Goal: Task Accomplishment & Management: Complete application form

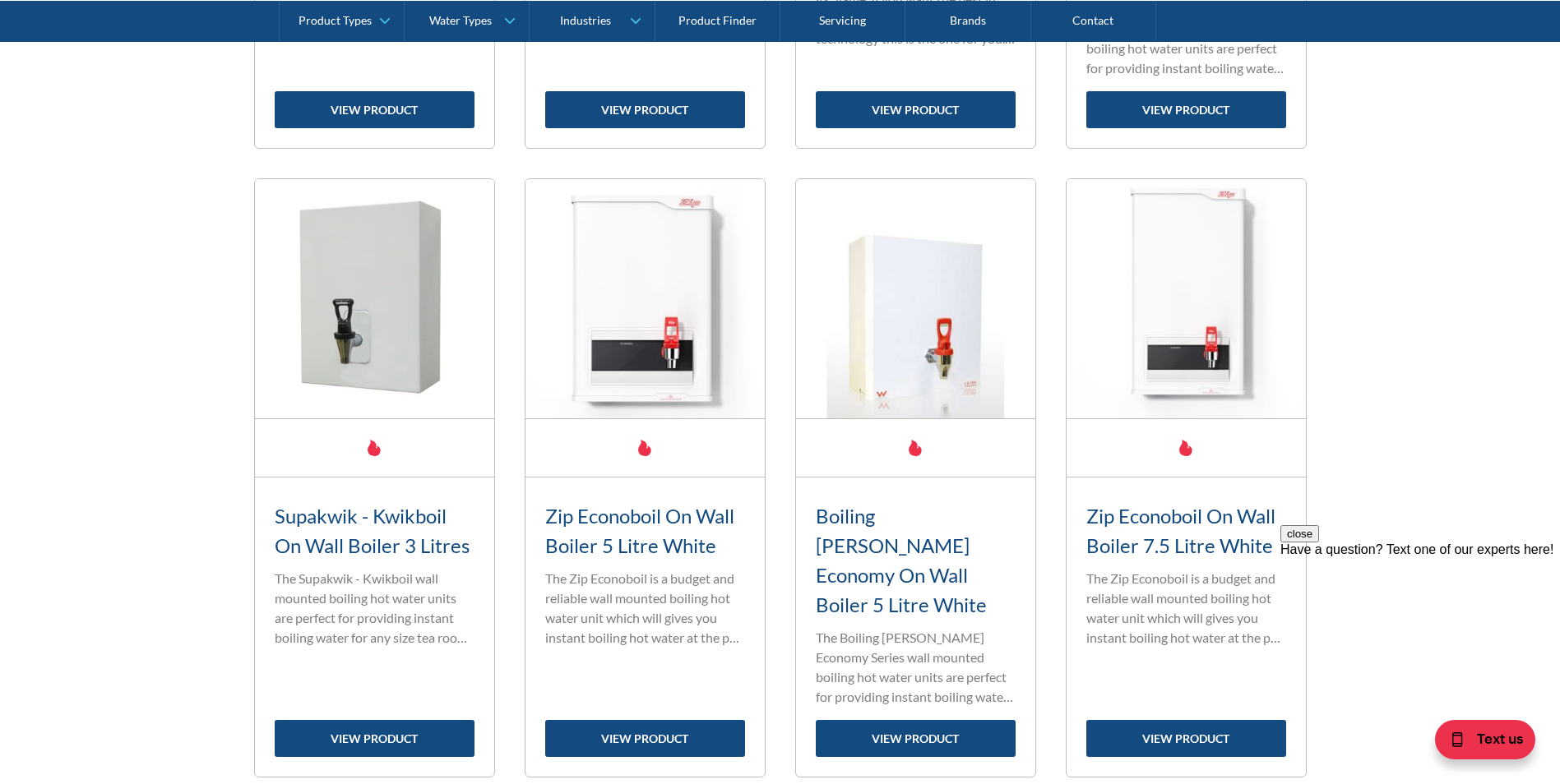
scroll to position [1233, 0]
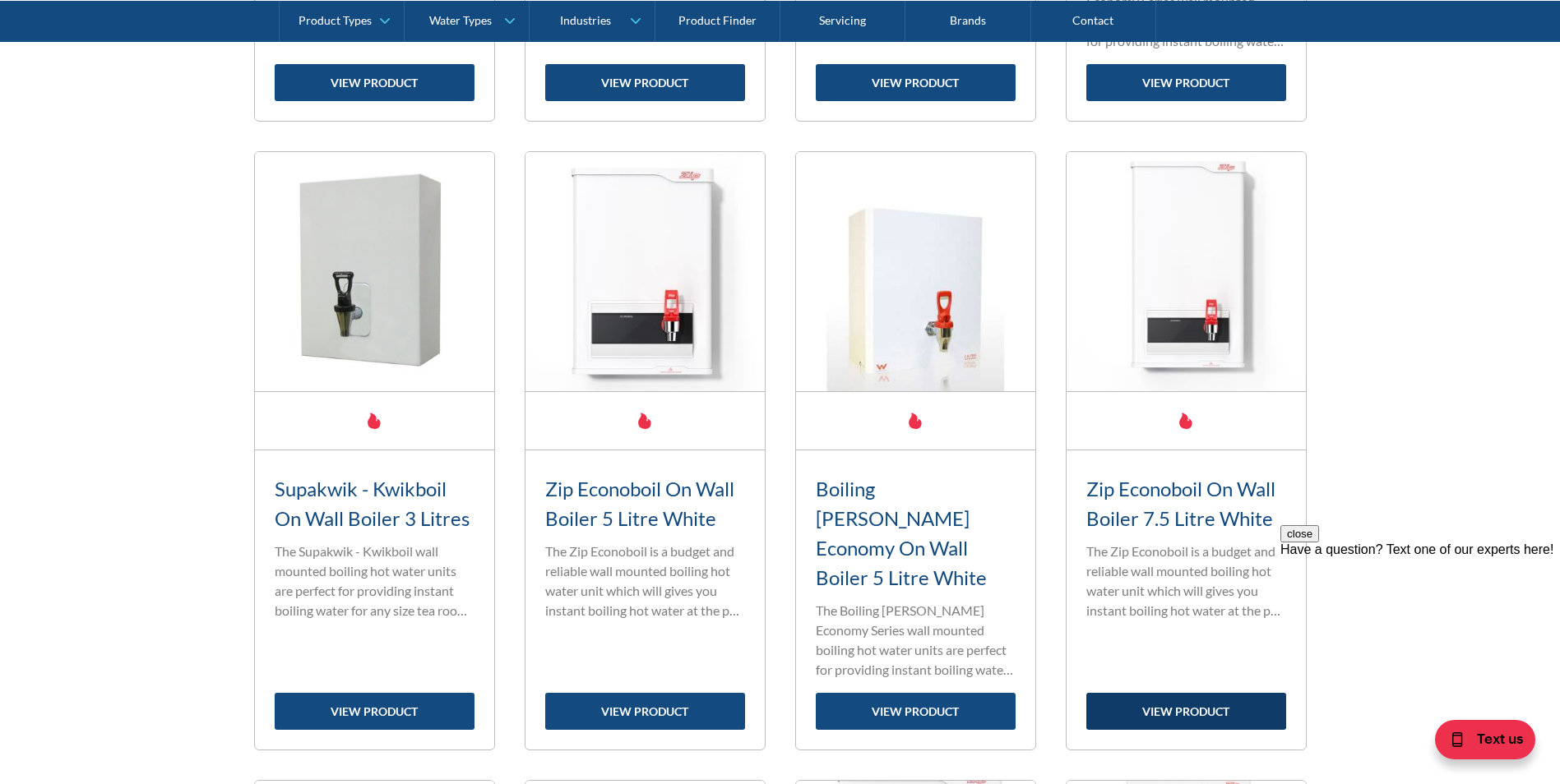
click at [1178, 693] on link "view product" at bounding box center [1186, 712] width 200 height 37
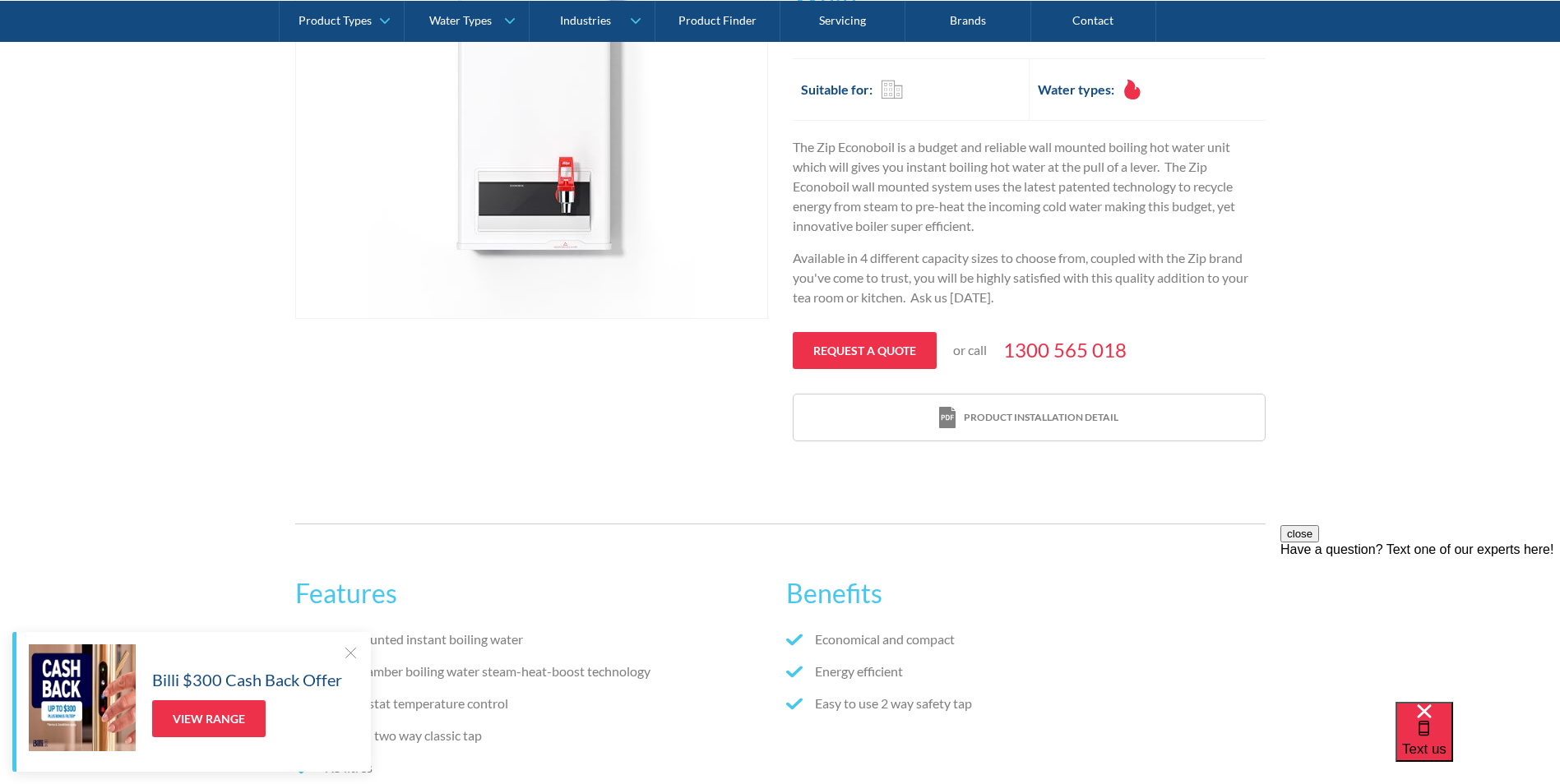
scroll to position [493, 0]
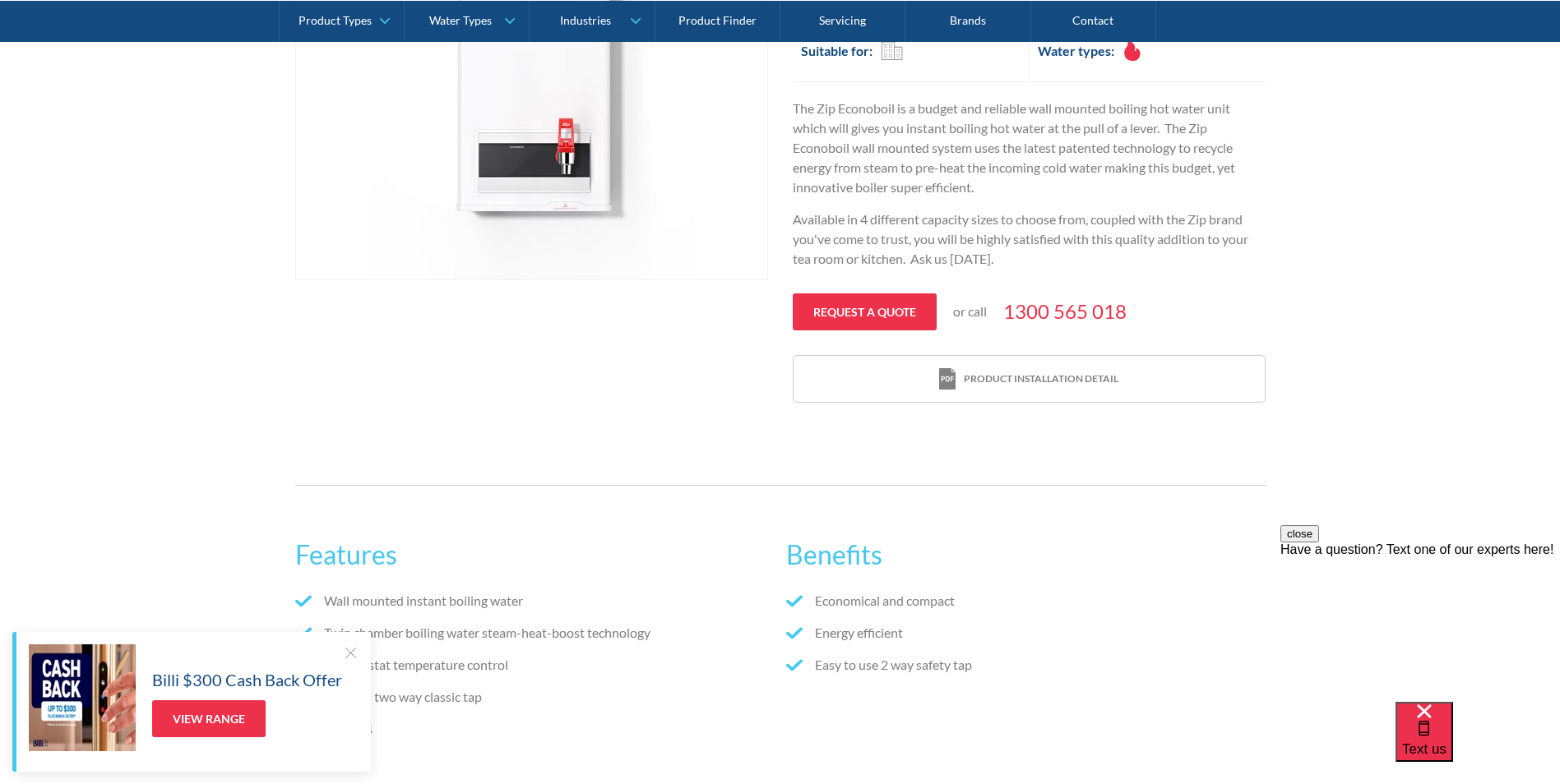
click at [349, 650] on div at bounding box center [350, 652] width 16 height 16
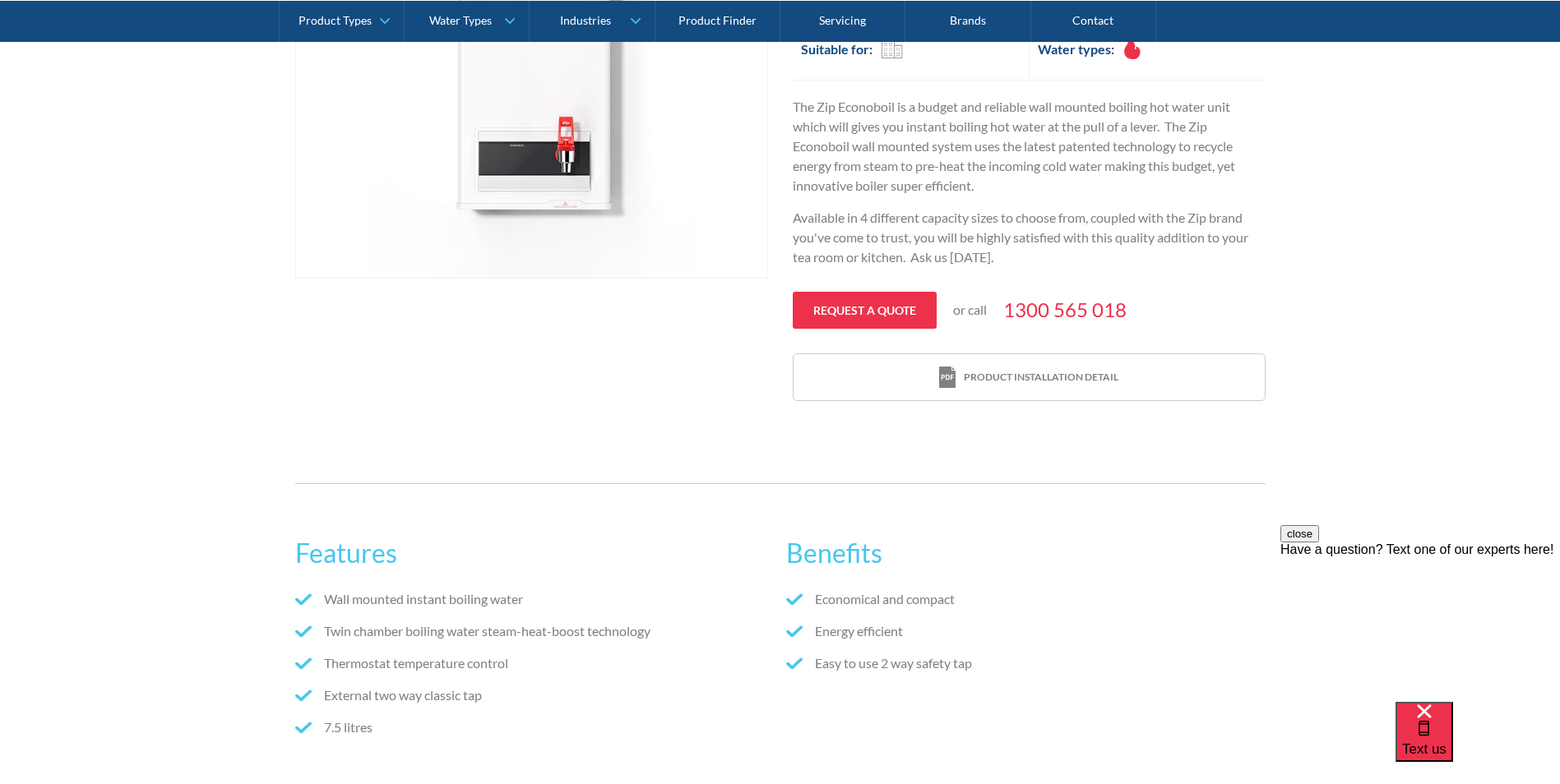
scroll to position [0, 0]
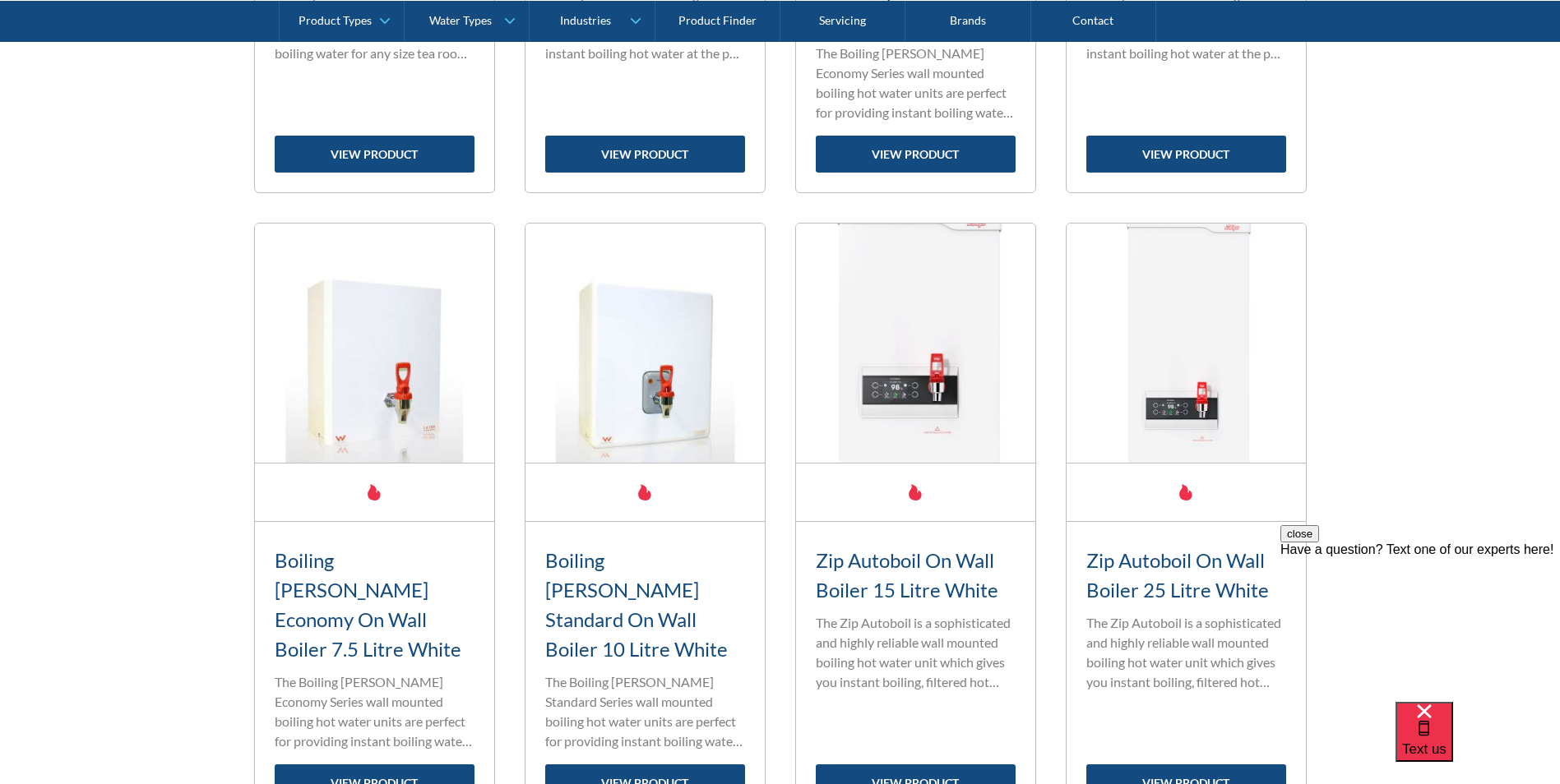
scroll to position [1808, 0]
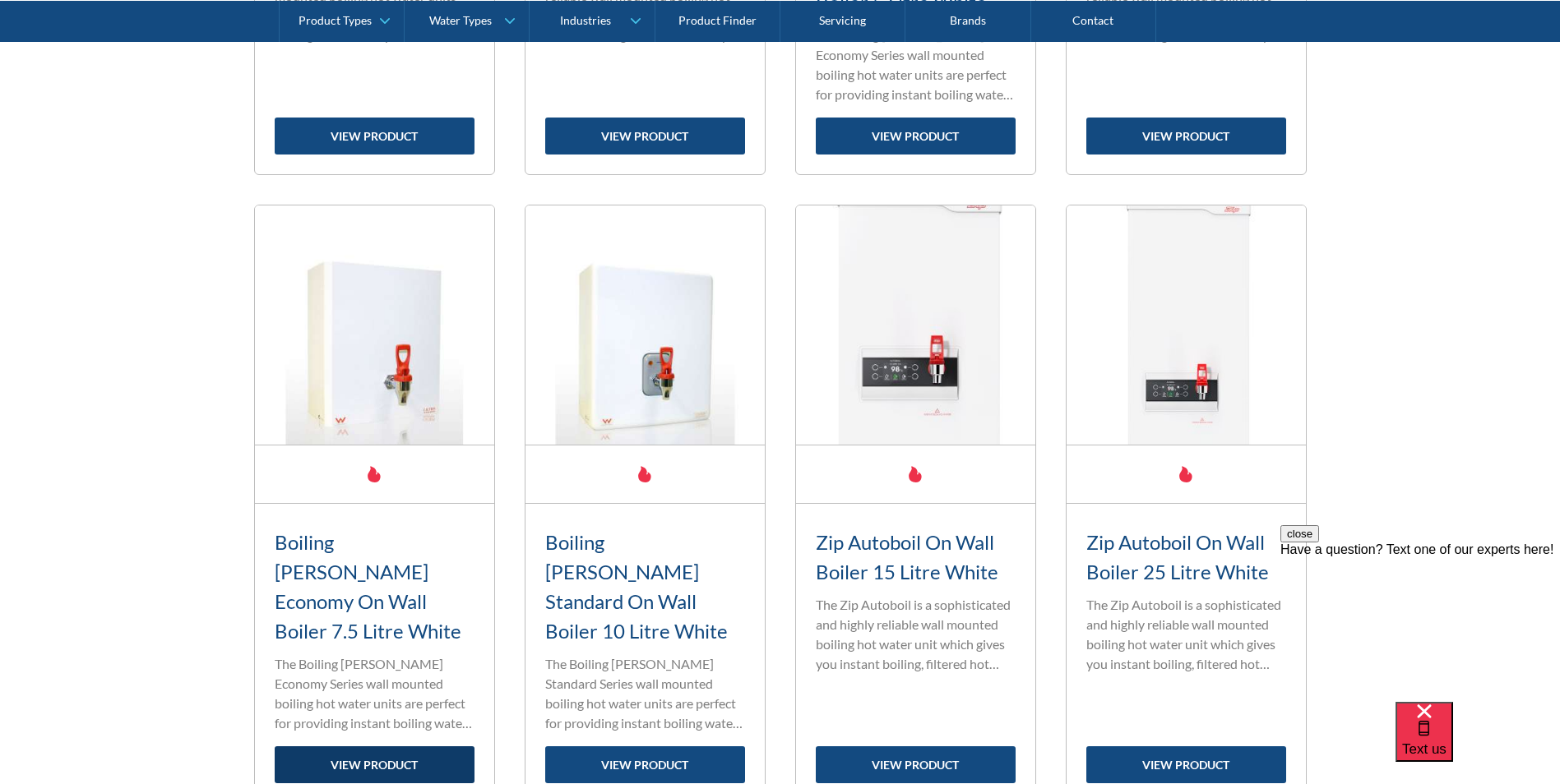
click at [376, 746] on link "view product" at bounding box center [374, 764] width 200 height 37
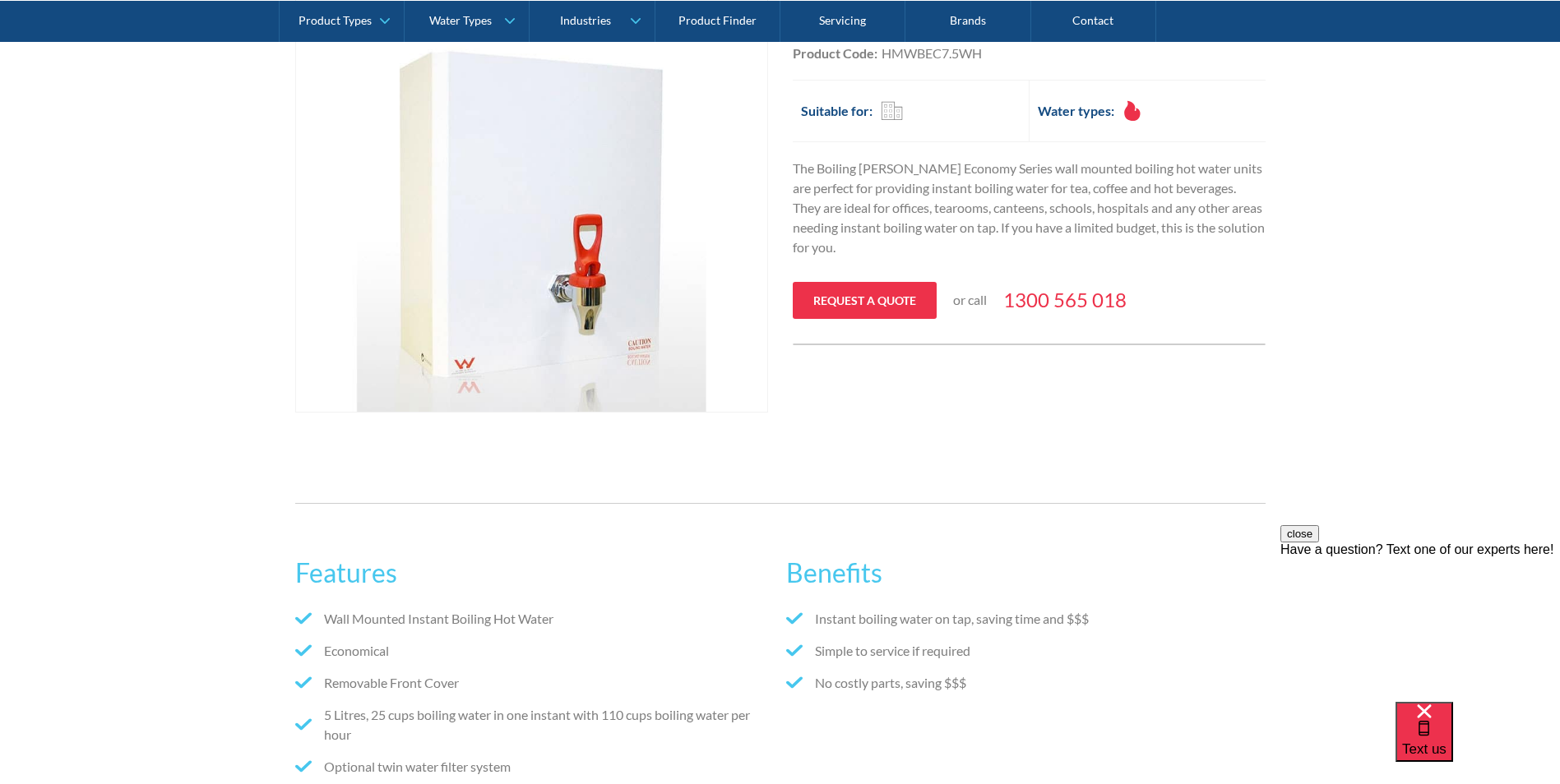
scroll to position [329, 0]
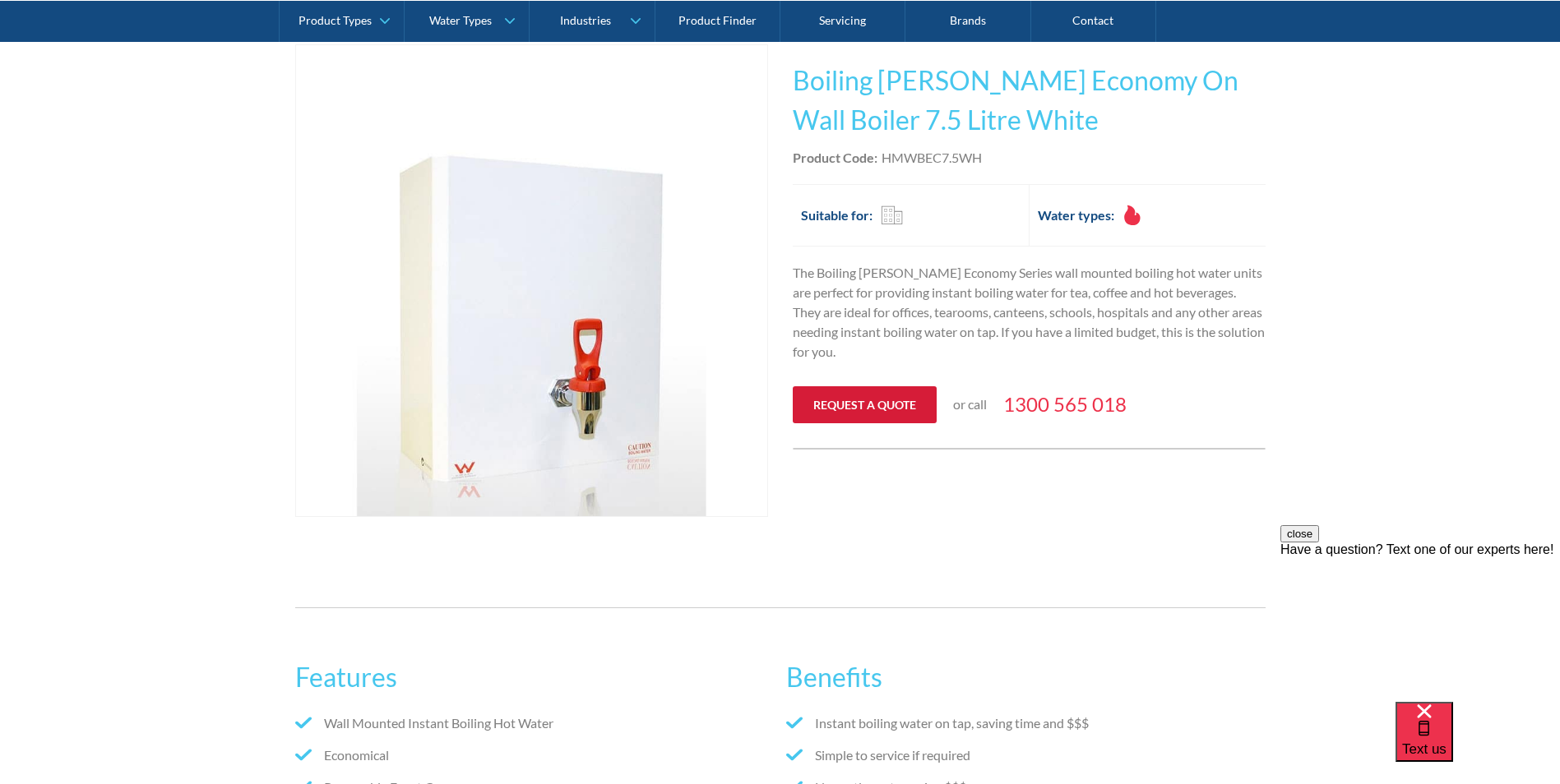
click at [861, 409] on link "Request a quote" at bounding box center [864, 404] width 144 height 37
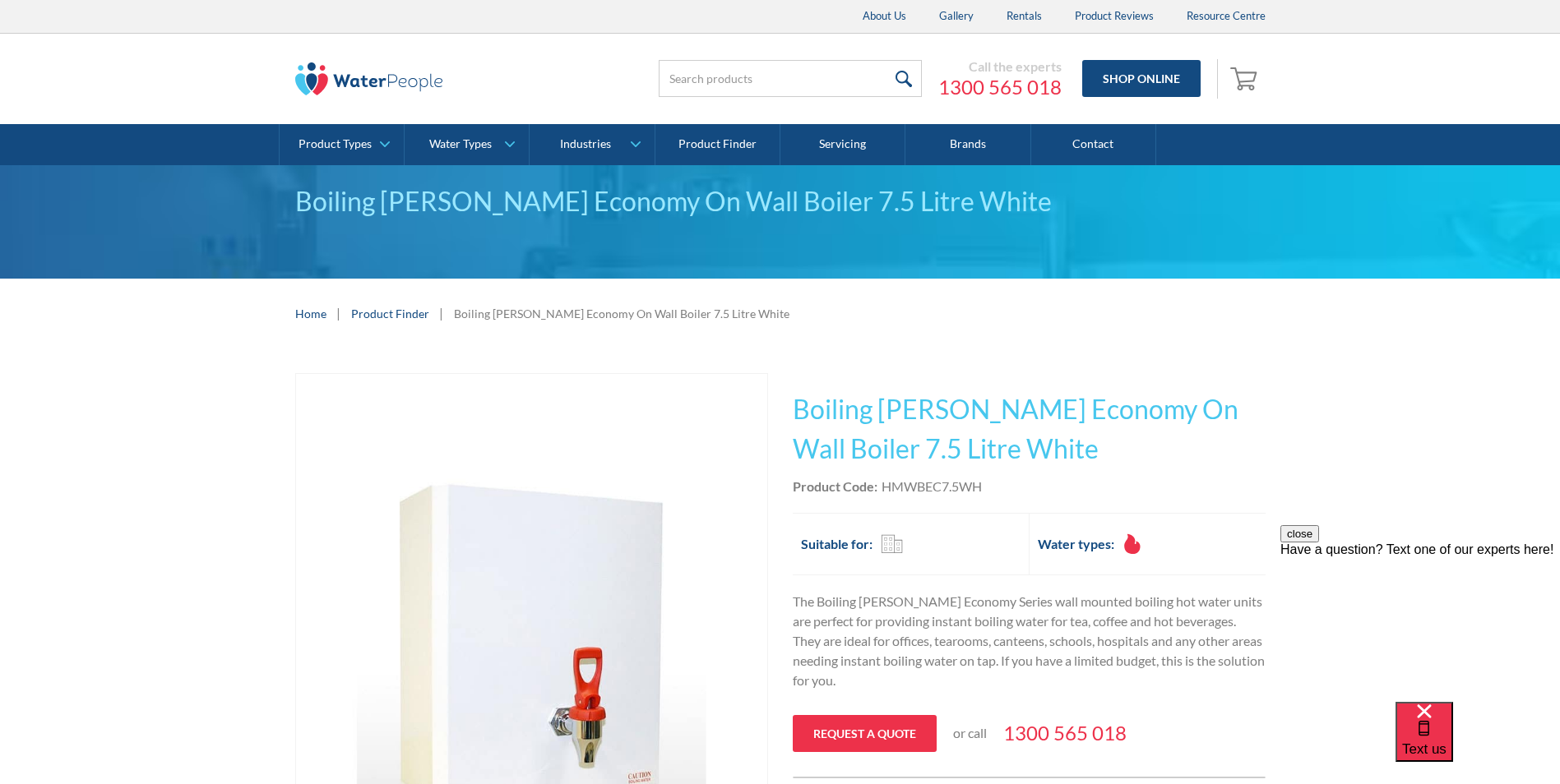
scroll to position [329, 0]
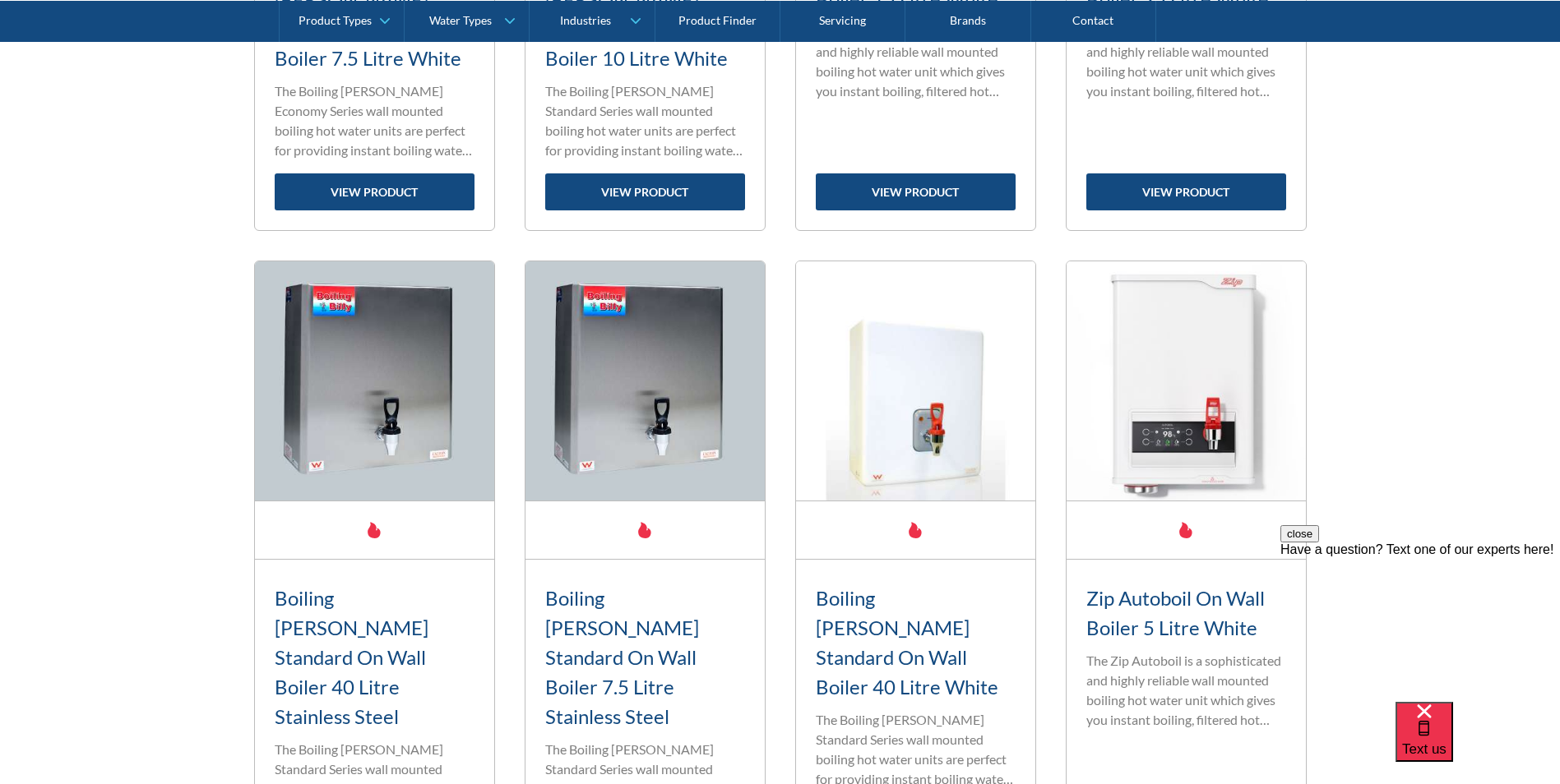
scroll to position [2383, 0]
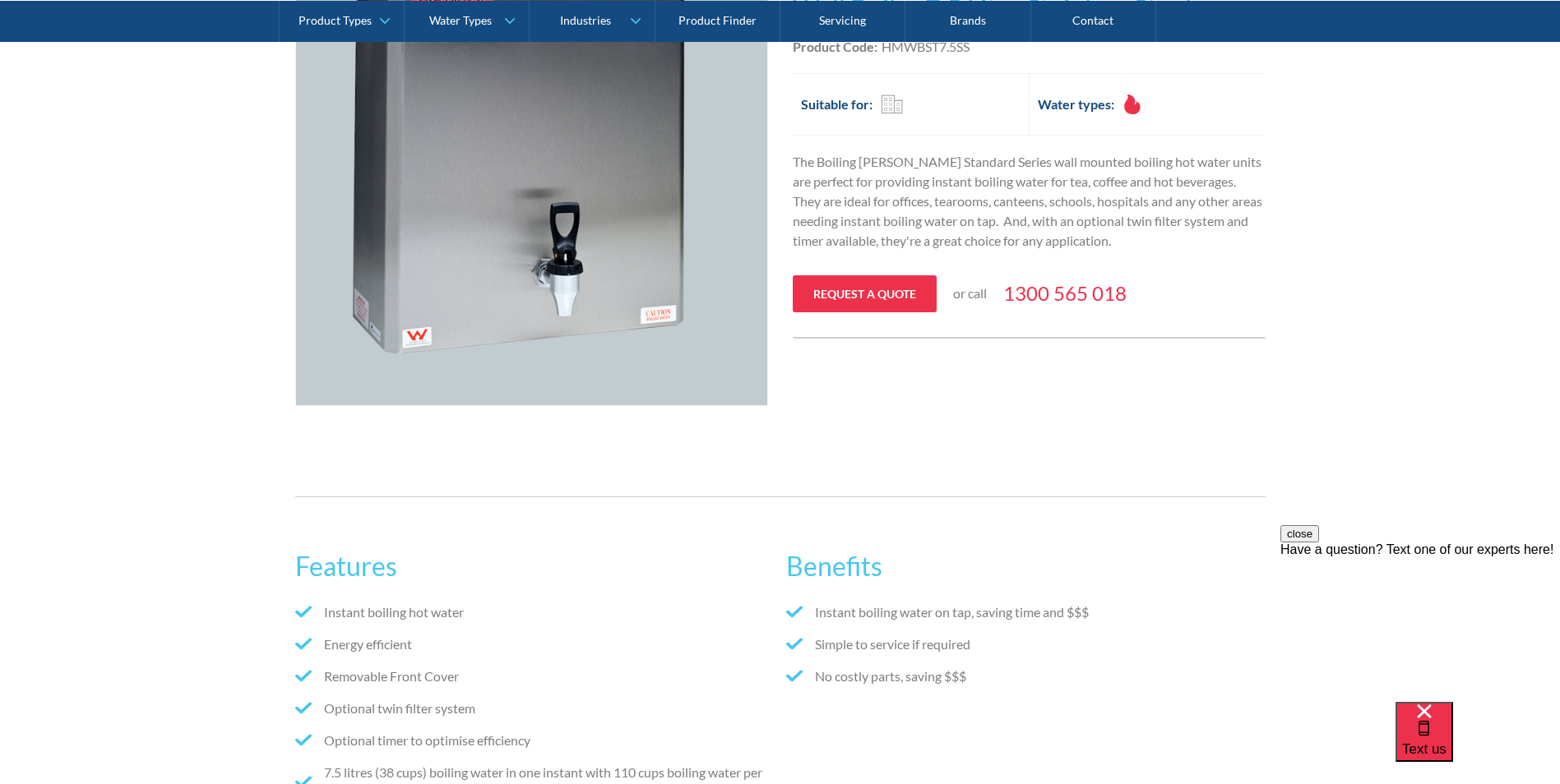
scroll to position [411, 0]
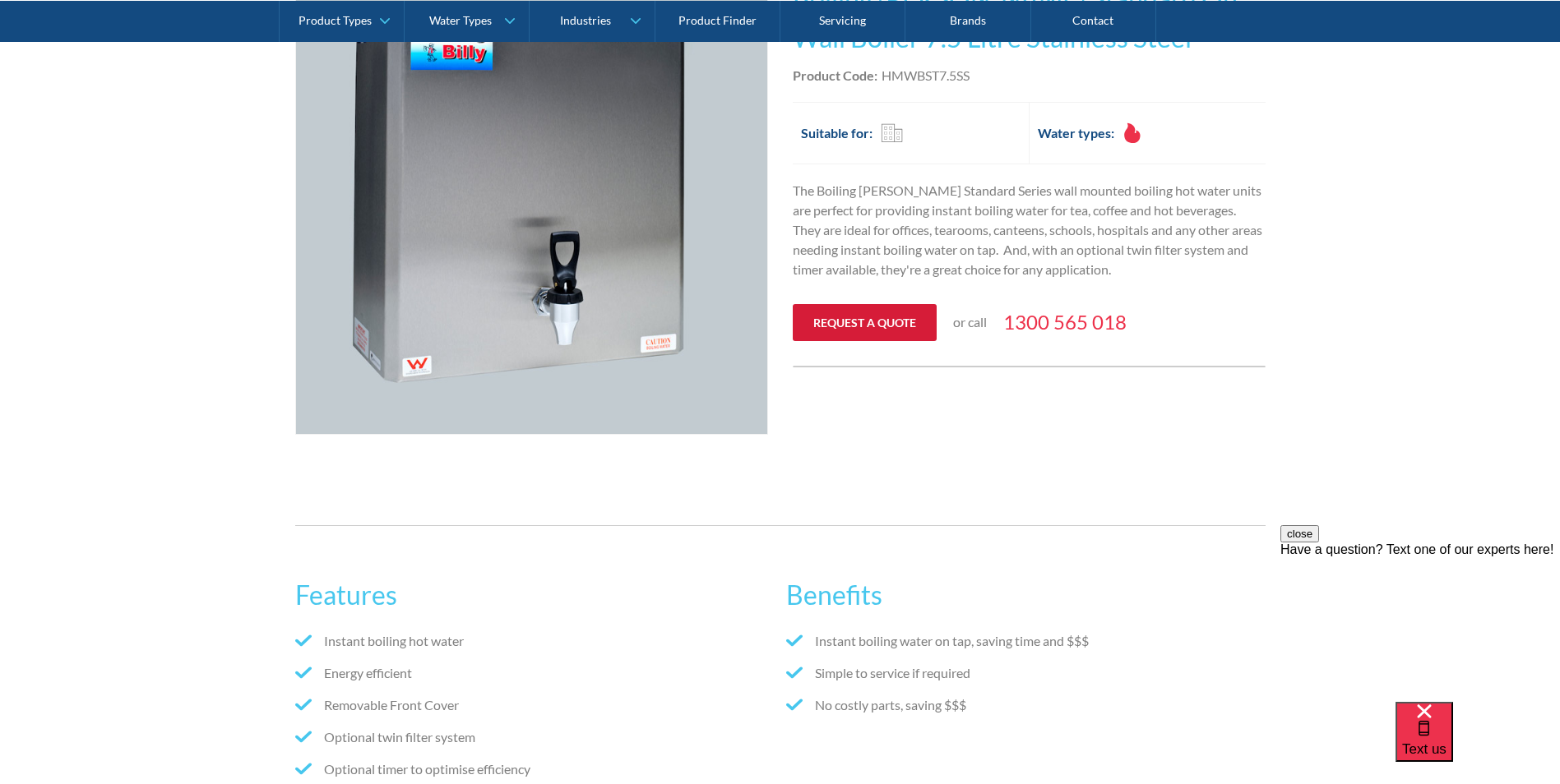
click at [855, 323] on link "Request a quote" at bounding box center [864, 323] width 144 height 37
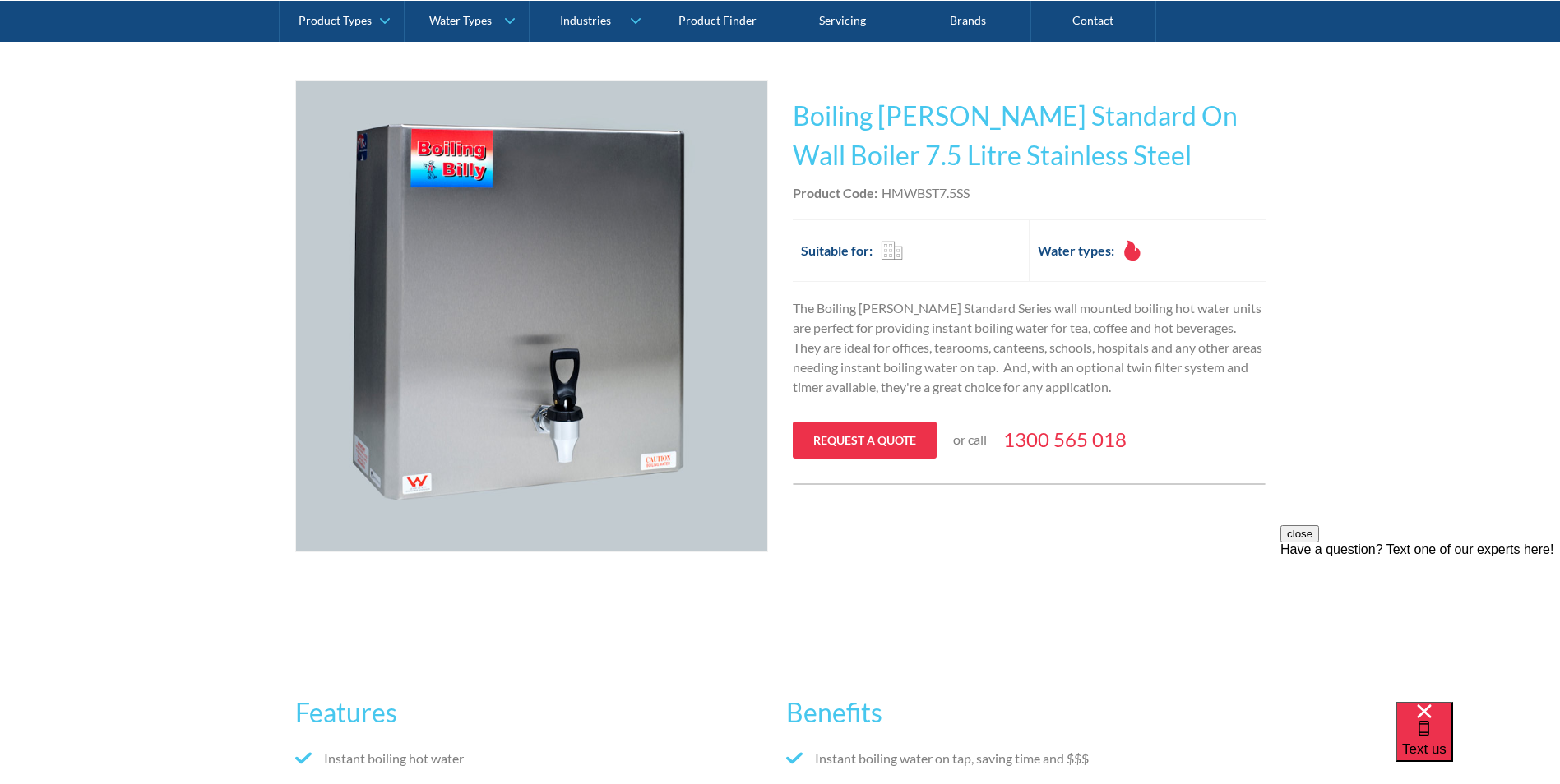
scroll to position [272, 0]
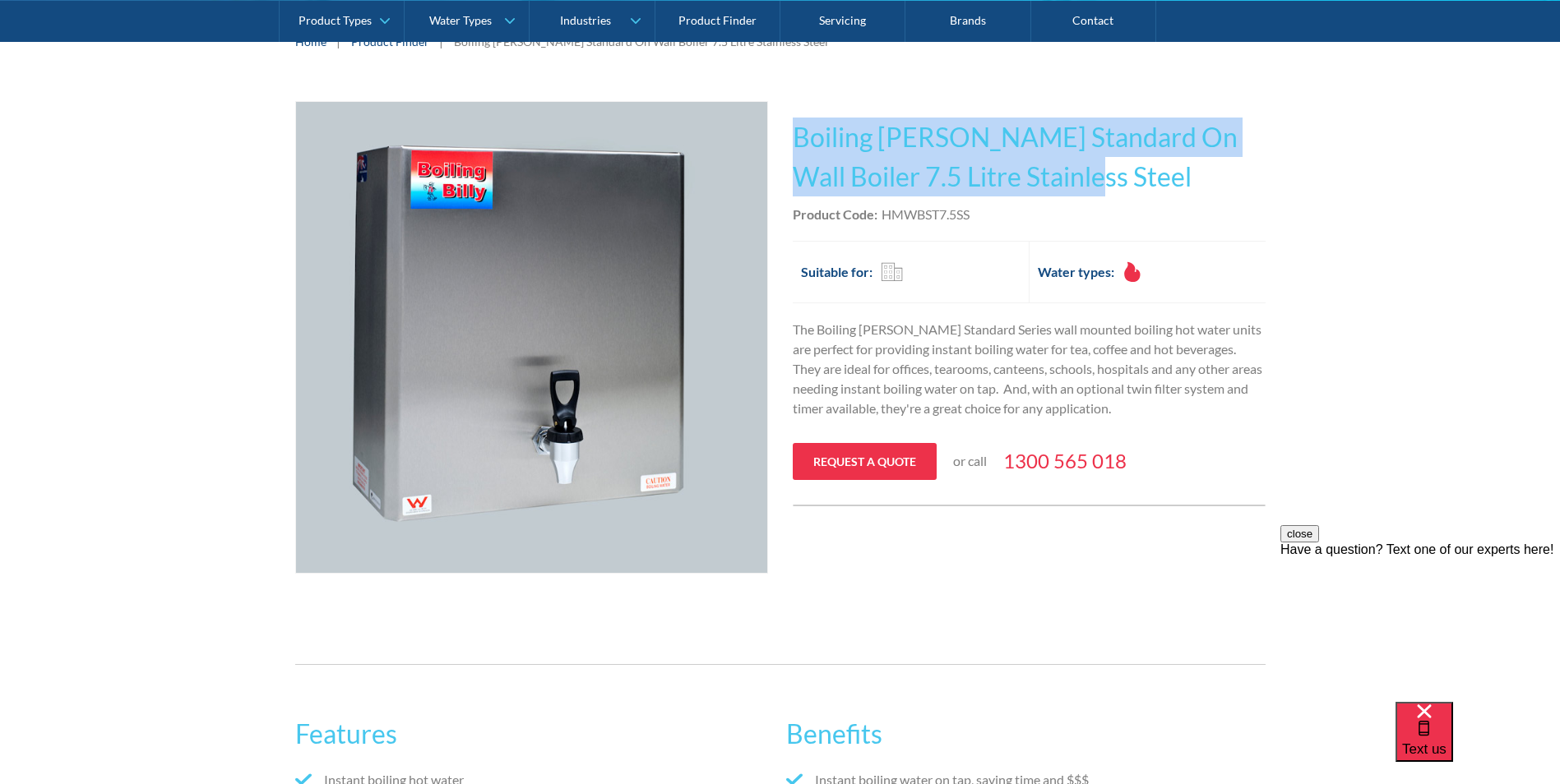
drag, startPoint x: 797, startPoint y: 136, endPoint x: 1274, endPoint y: 167, distance: 478.0
click at [1274, 167] on div "Play video Fits Most Brands Best Seller No items found. This tap design is incl…" at bounding box center [780, 341] width 1560 height 530
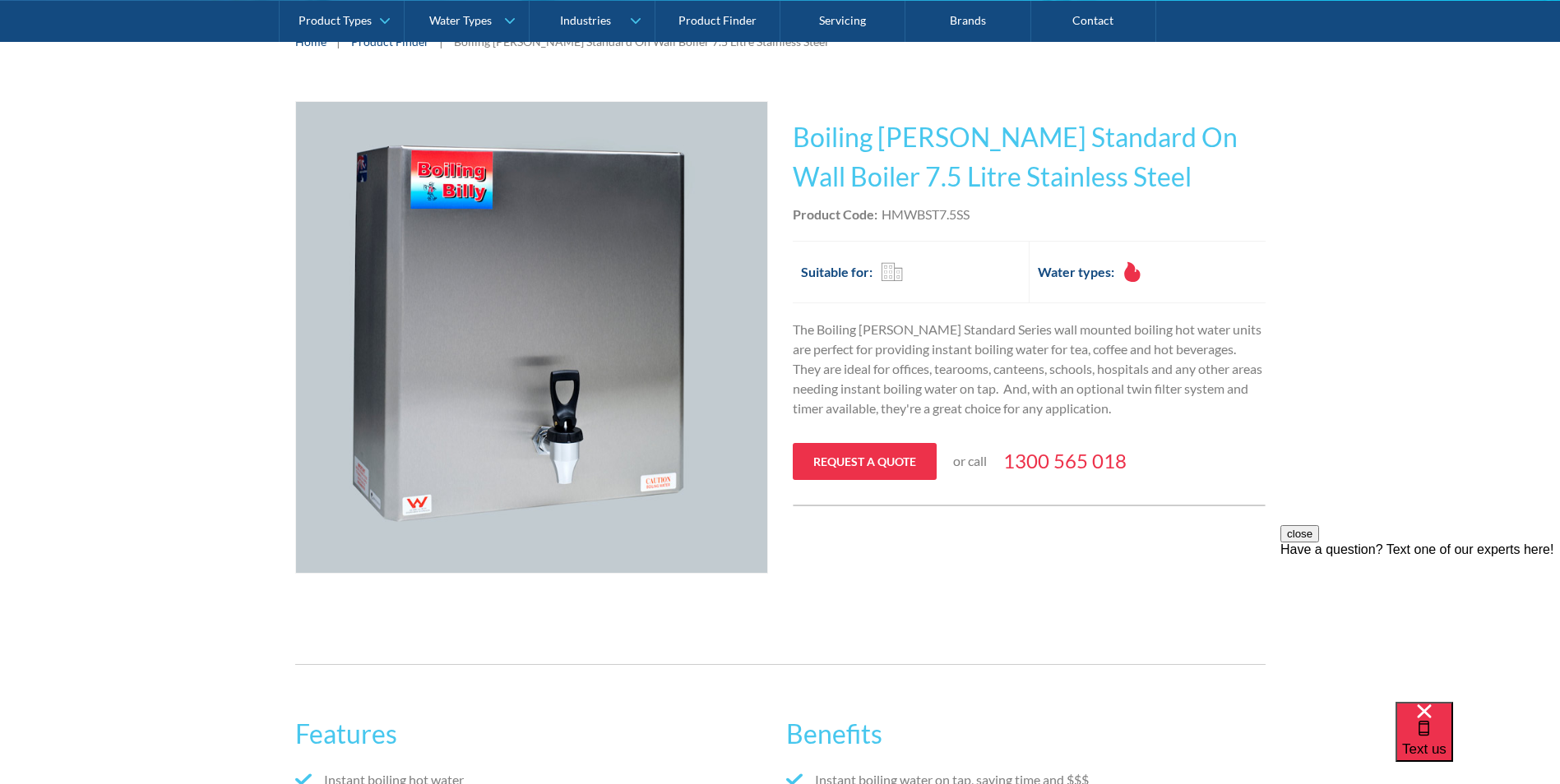
click at [791, 244] on div "Play video Fits Most Brands Best Seller No items found. This tap design is incl…" at bounding box center [780, 341] width 970 height 481
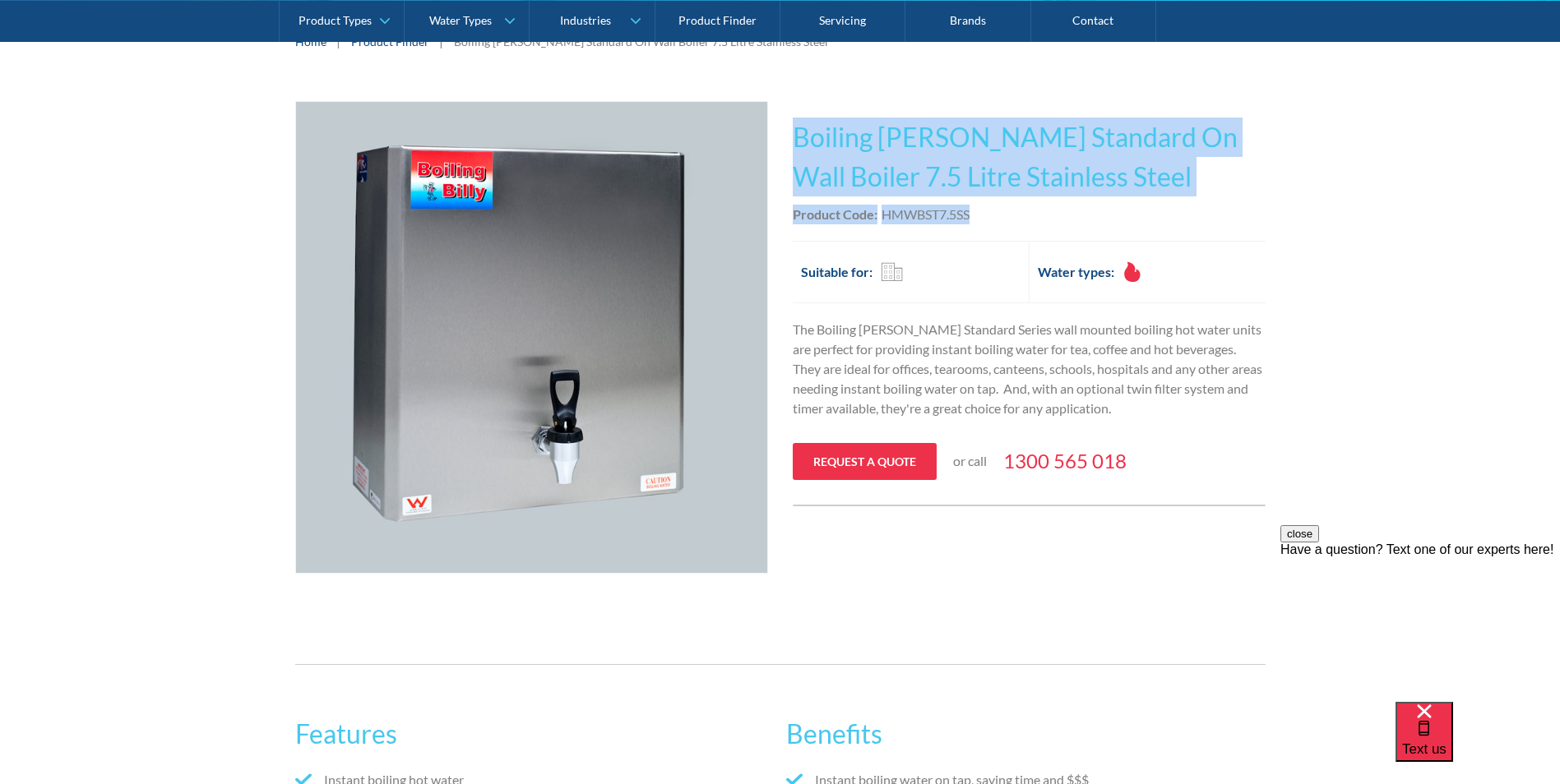
drag, startPoint x: 794, startPoint y: 136, endPoint x: 1203, endPoint y: 200, distance: 414.0
click at [1203, 200] on div "This tap design is included in our standard range tap options when you purchase…" at bounding box center [1029, 303] width 472 height 405
copy div "Boiling Billy Standard On Wall Boiler 7.5 Litre Stainless Steel No items found.…"
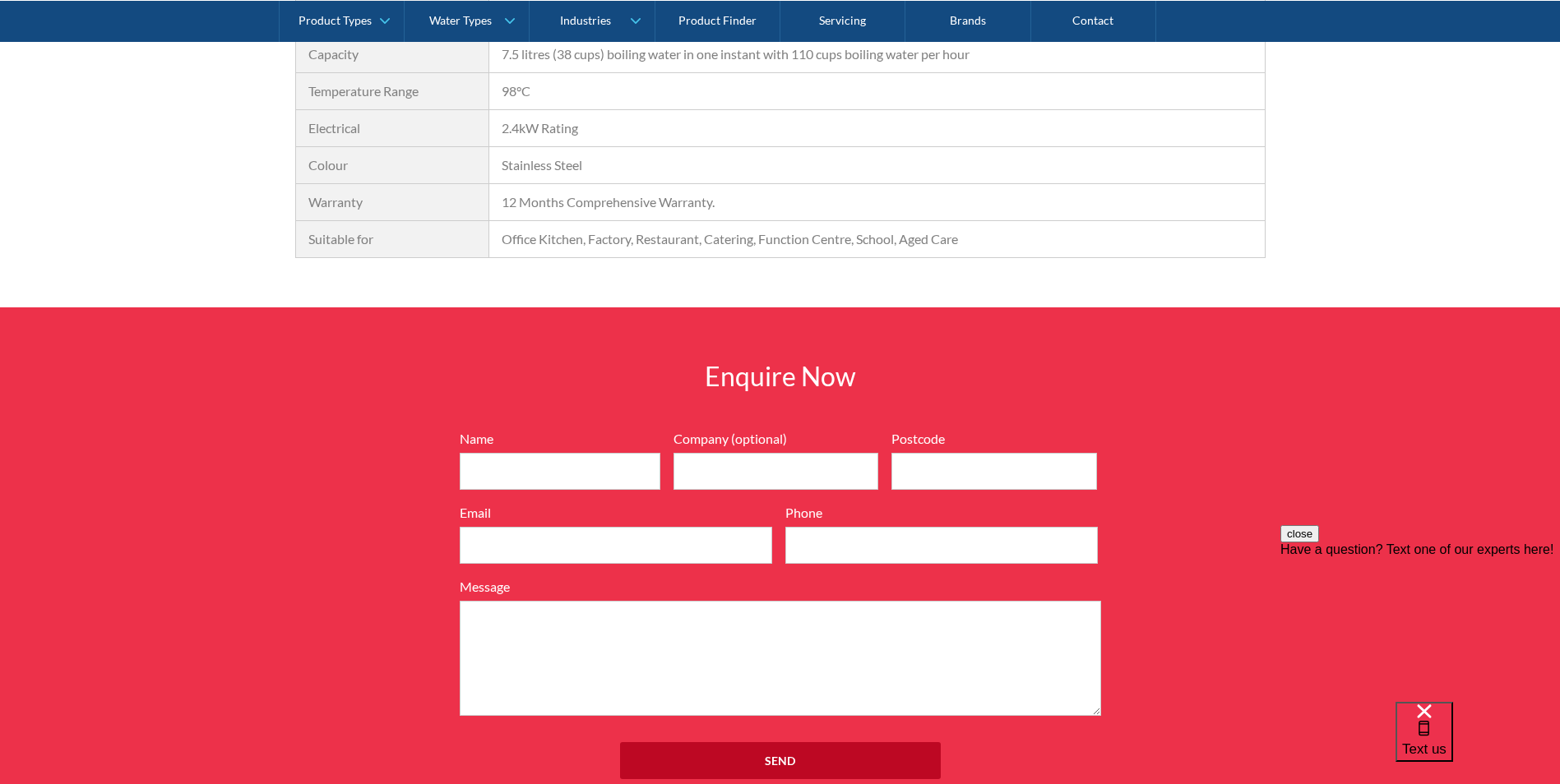
scroll to position [1505, 0]
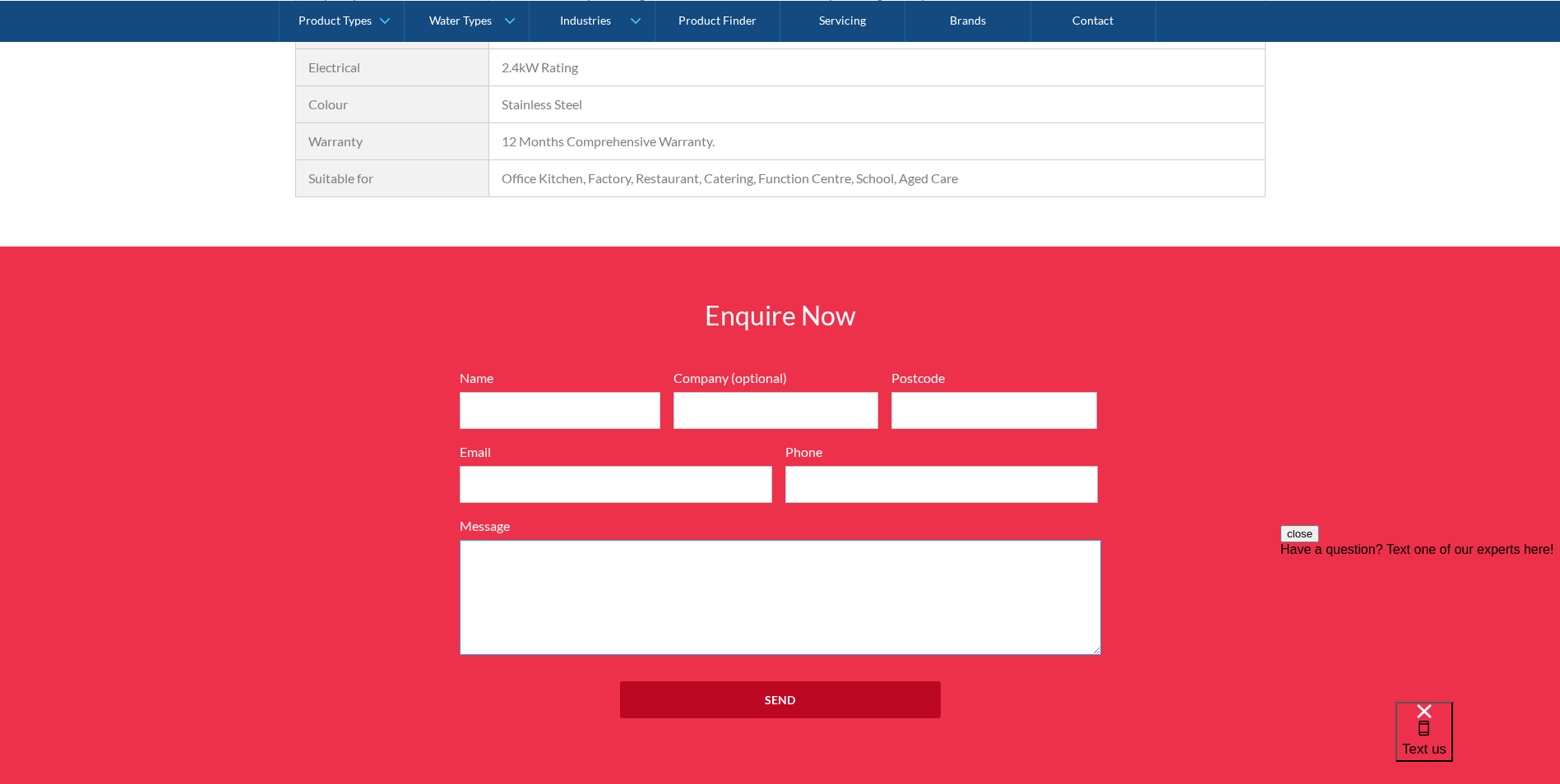
click at [481, 563] on textarea "Message" at bounding box center [780, 597] width 641 height 115
paste textarea "Boiling Billy Standard On Wall Boiler 7.5 Litre Stainless Steel Product Code:HM…"
type textarea "Boiling Billy Standard On Wall Boiler 7.5 Litre Stainless Steel Product Code:HM…"
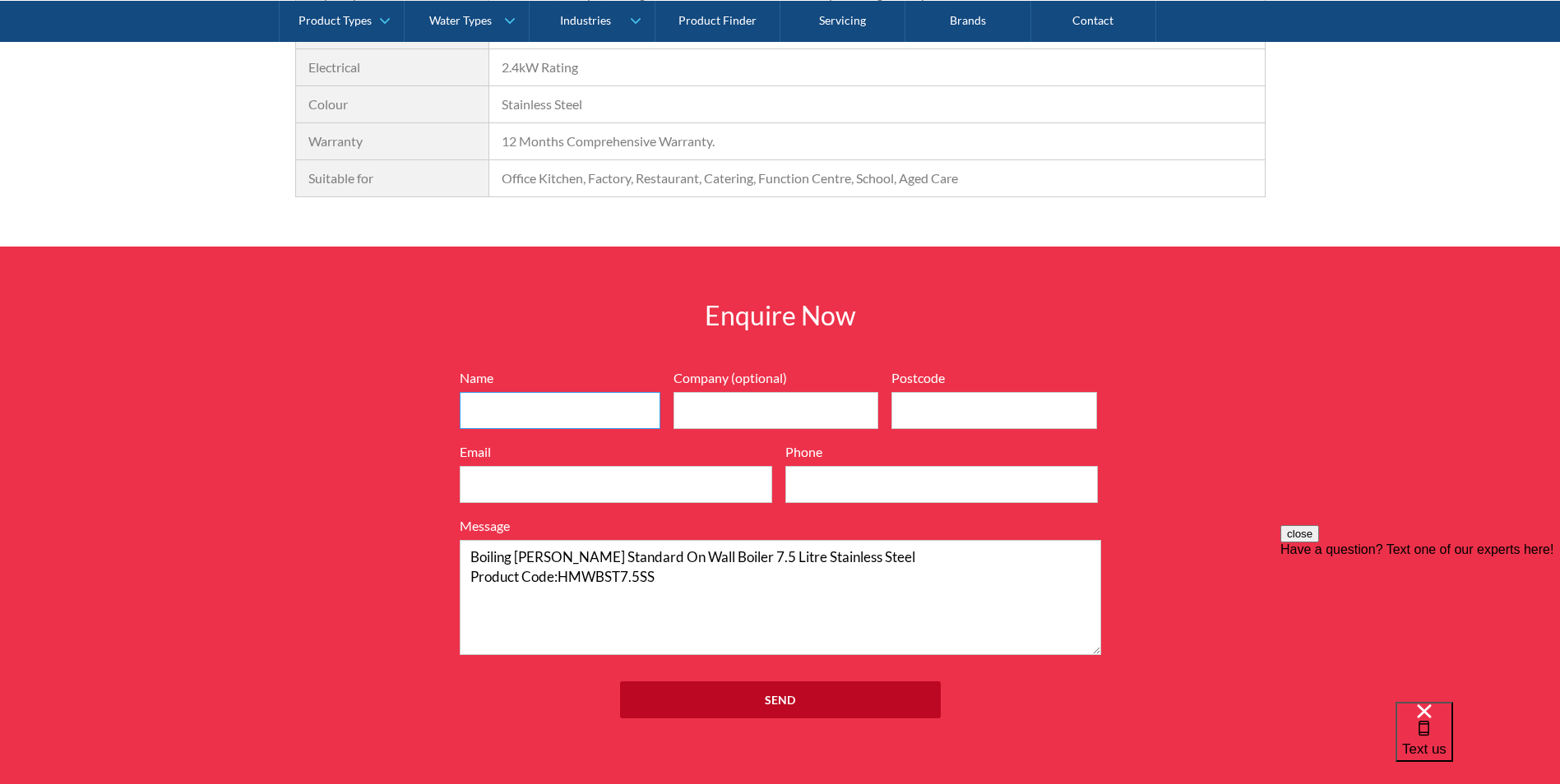
drag, startPoint x: 578, startPoint y: 413, endPoint x: 594, endPoint y: 391, distance: 27.2
click at [579, 413] on input "Name" at bounding box center [560, 411] width 201 height 37
type input "Craig Meissner"
type input "4413"
type input "CraigM@hydrera.com"
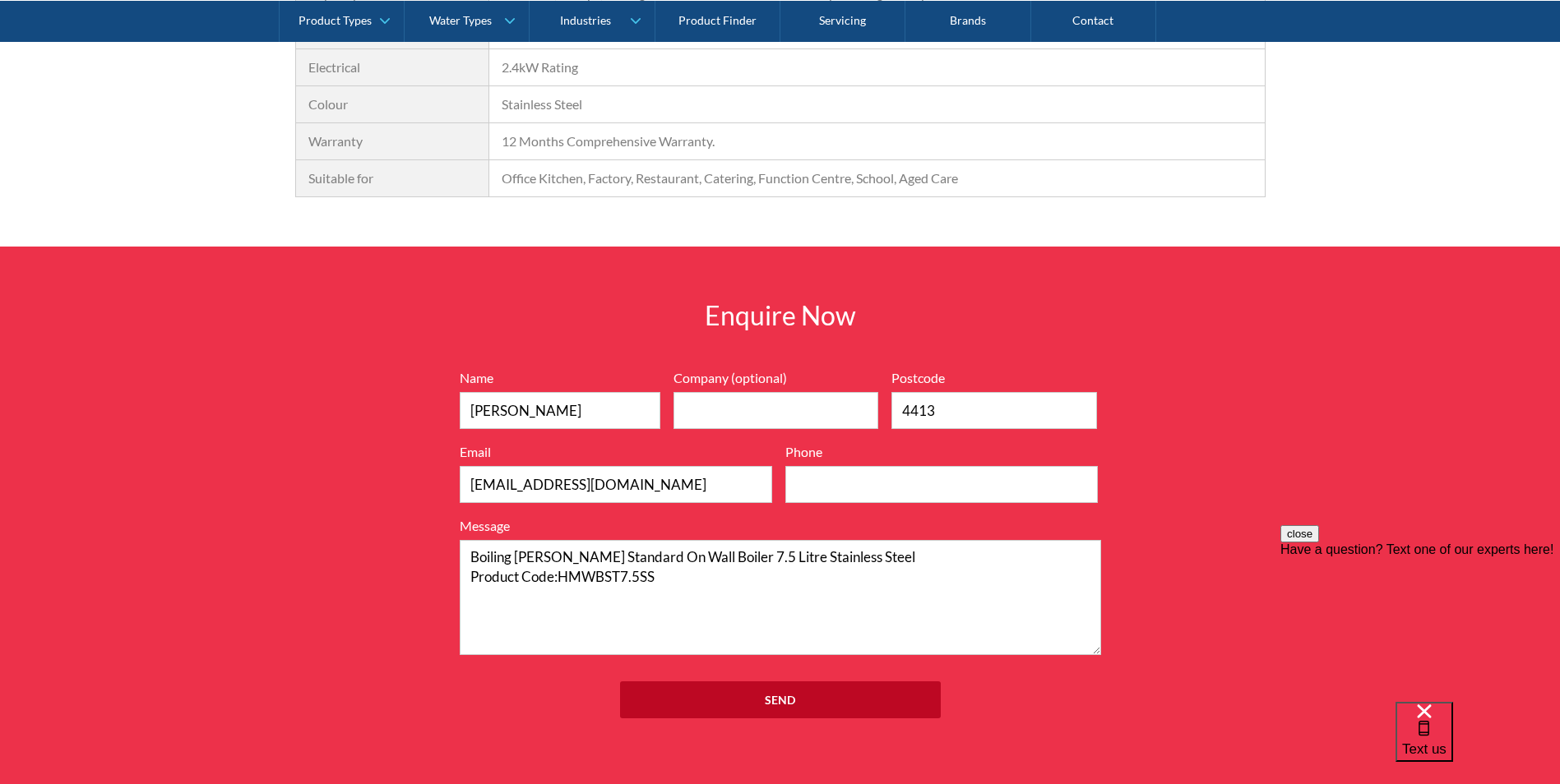
type input "0452105223"
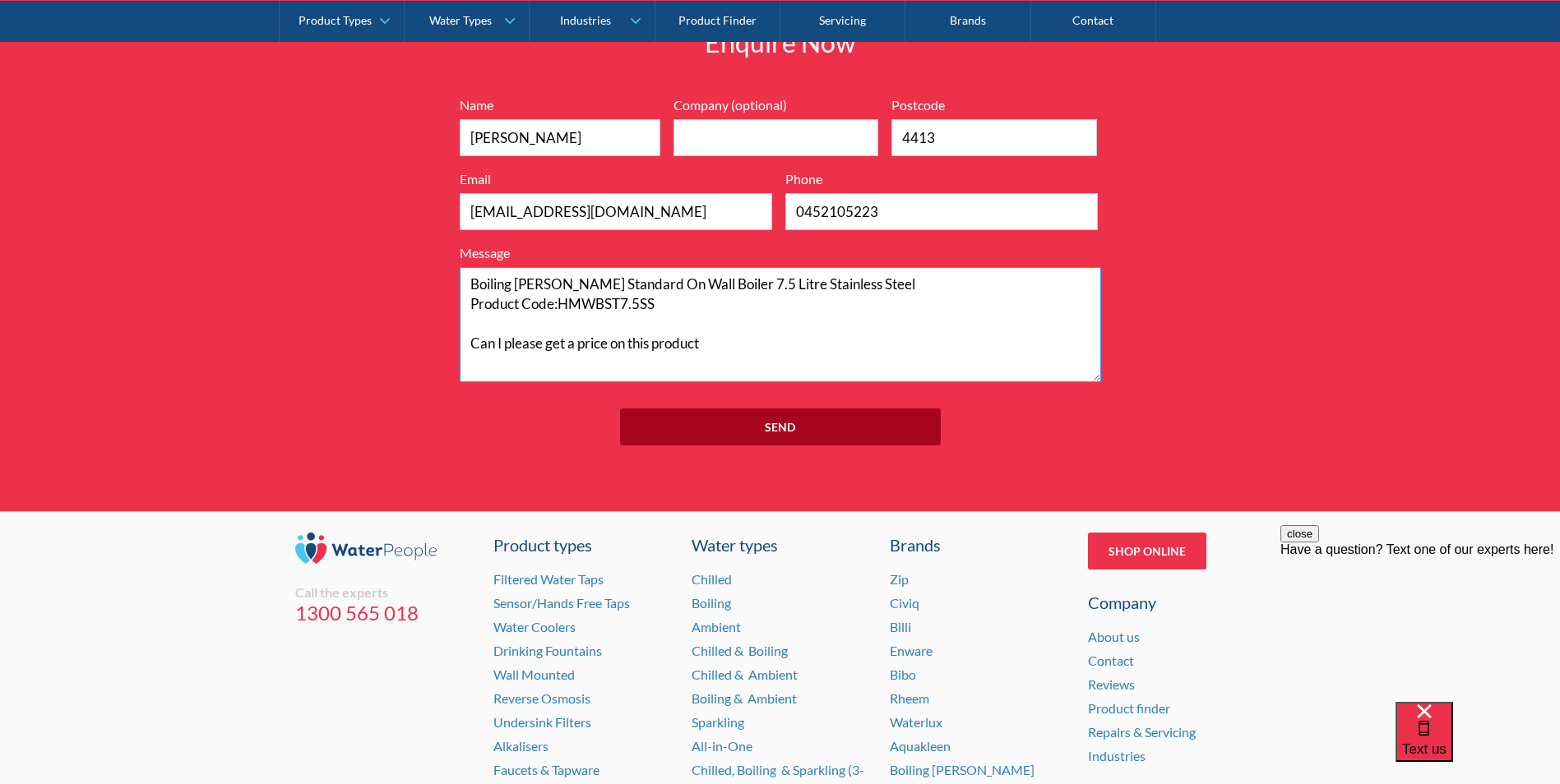
scroll to position [1752, 0]
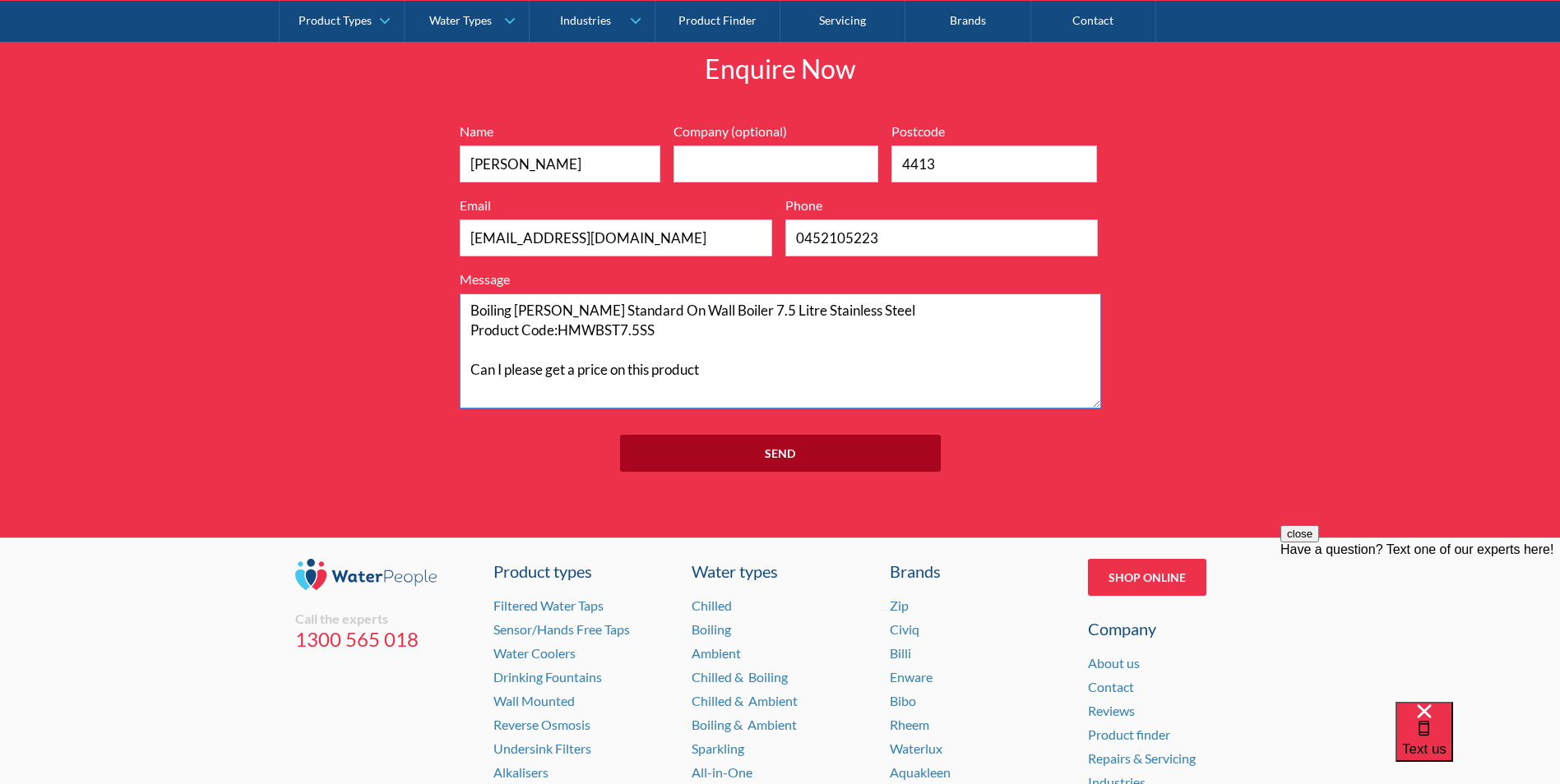
type textarea "Boiling Billy Standard On Wall Boiler 7.5 Litre Stainless Steel Product Code:HM…"
click at [778, 453] on input "Send" at bounding box center [780, 453] width 321 height 37
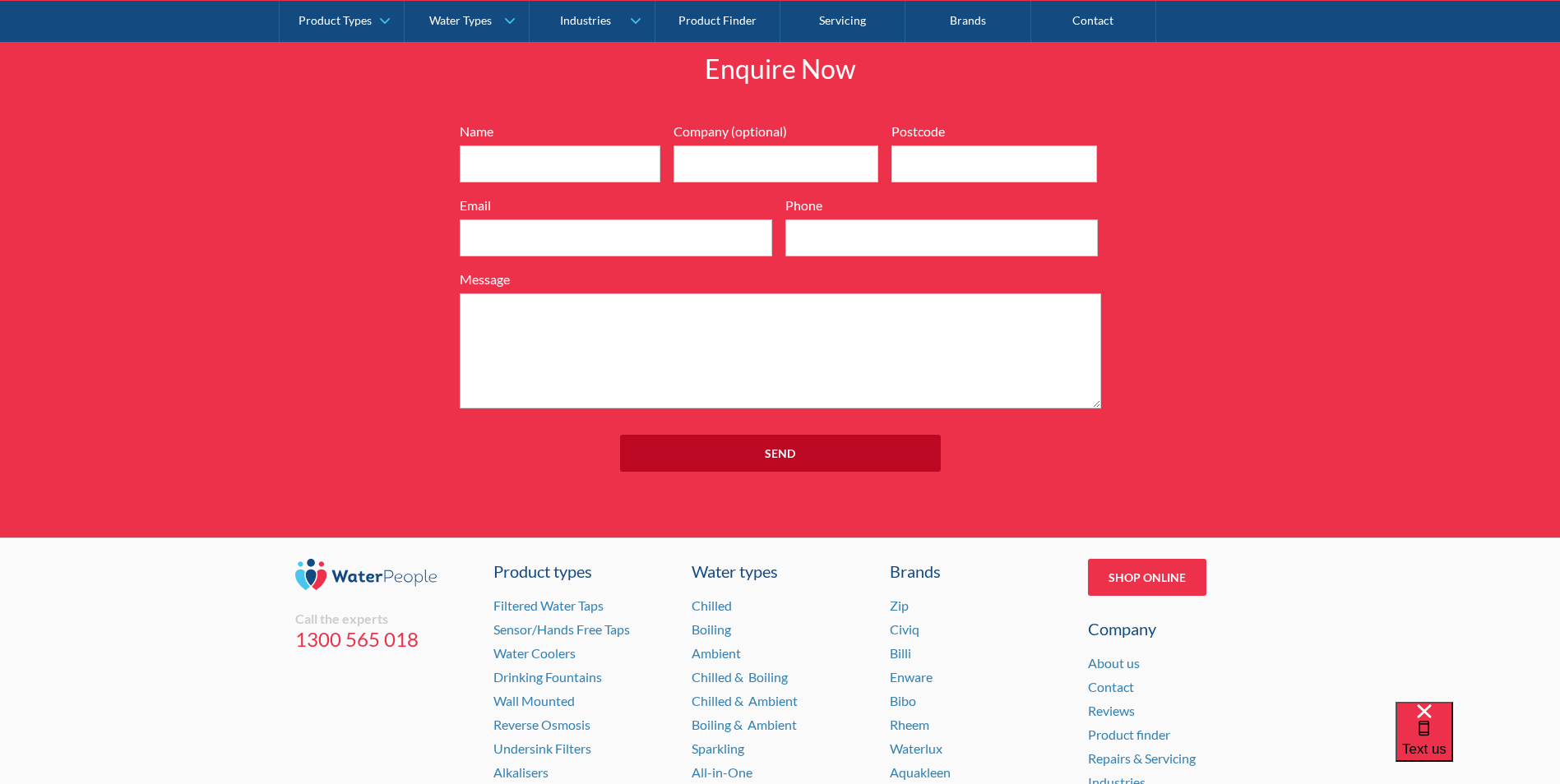
scroll to position [411, 0]
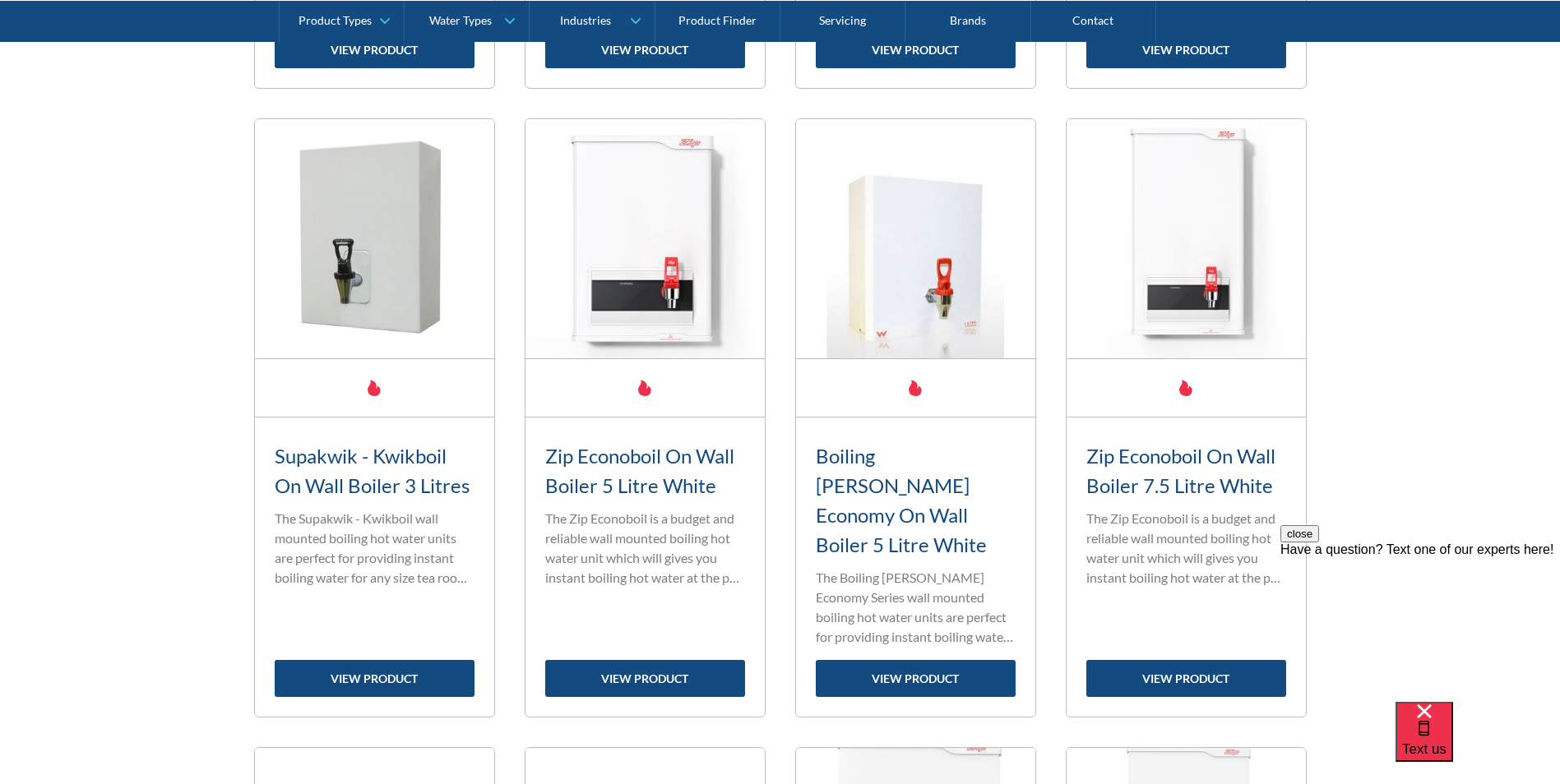
scroll to position [1315, 0]
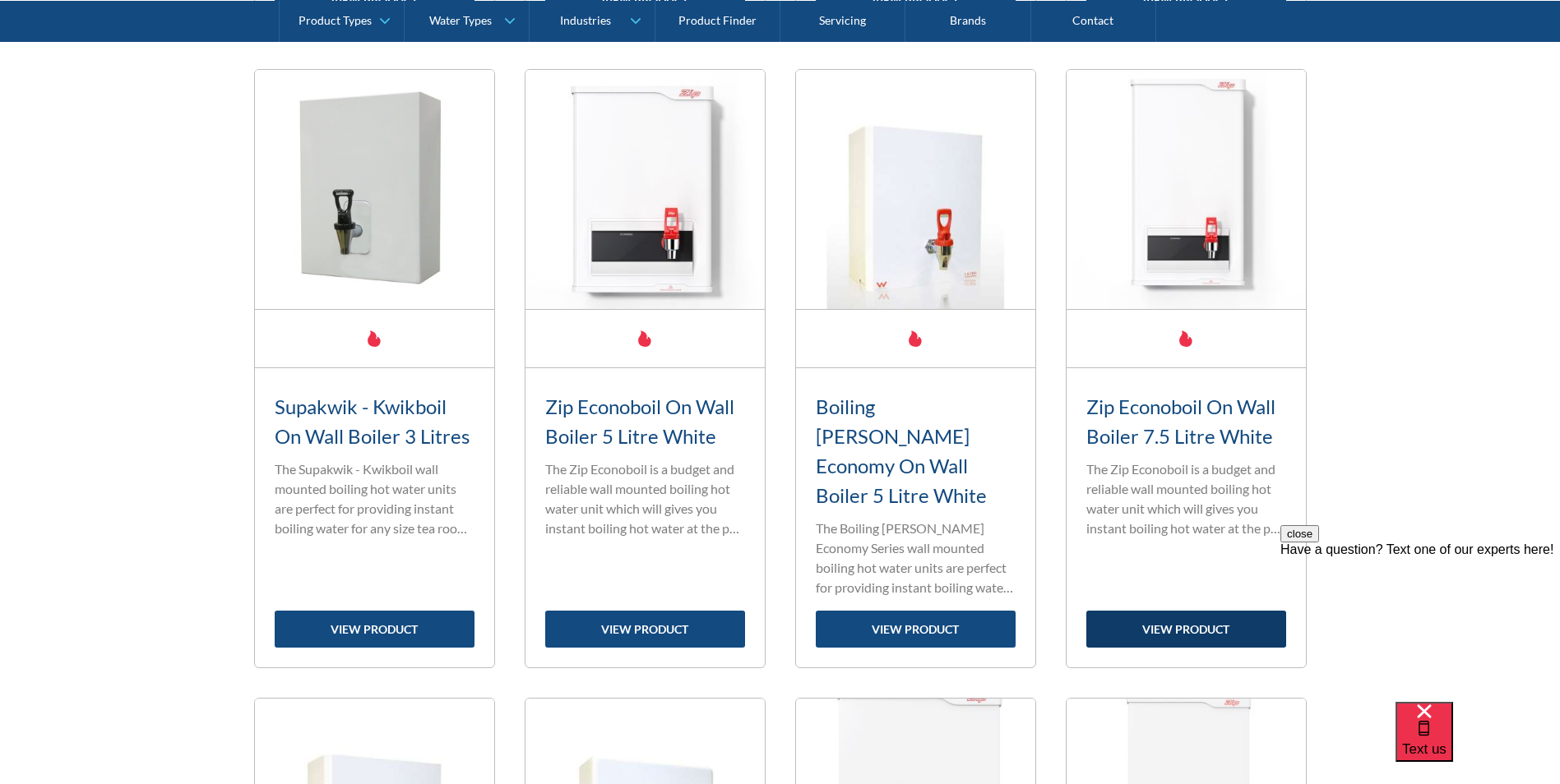
click at [1195, 610] on link "view product" at bounding box center [1186, 629] width 200 height 37
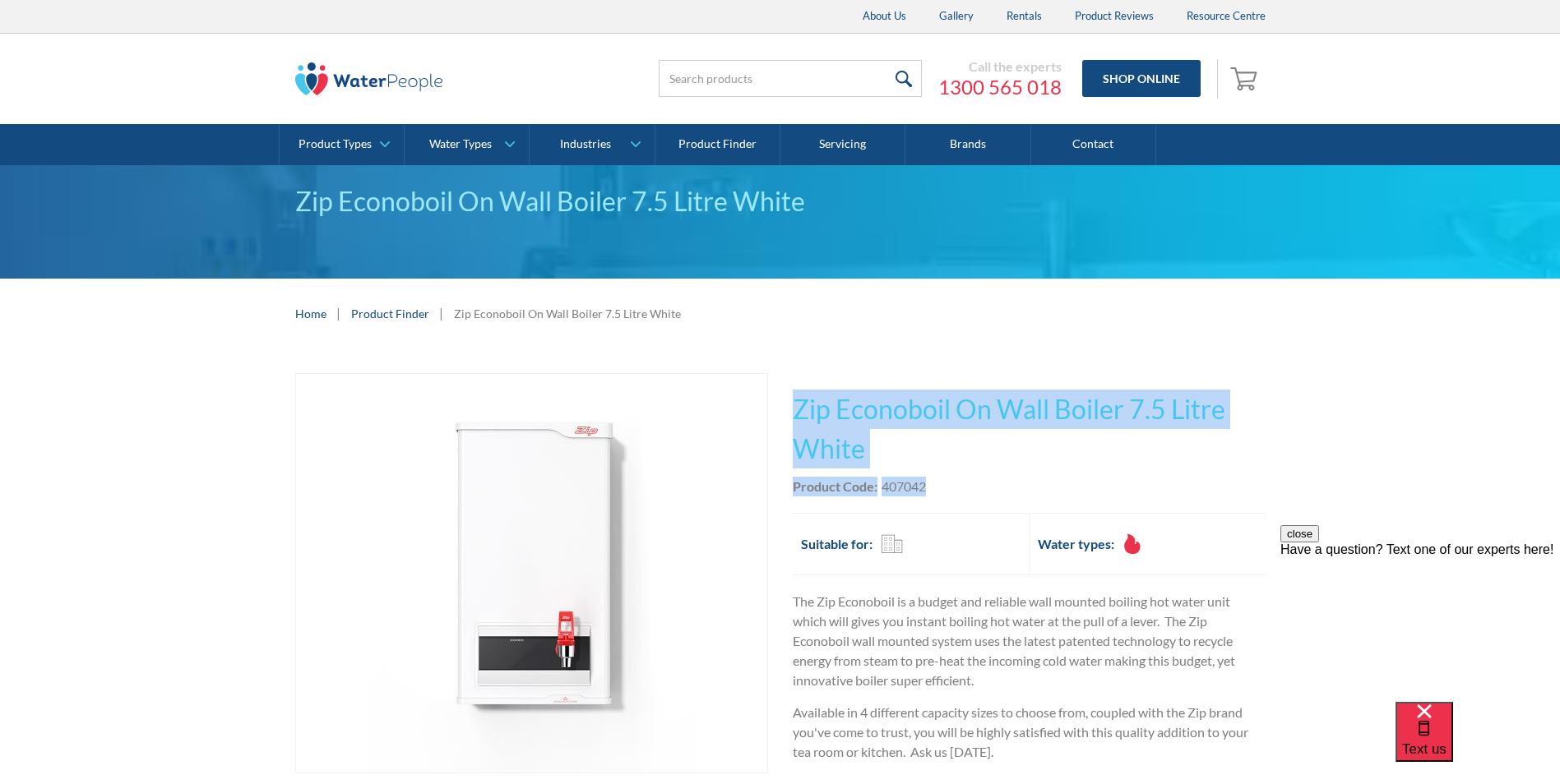
drag, startPoint x: 797, startPoint y: 412, endPoint x: 1291, endPoint y: 475, distance: 498.0
click at [1291, 475] on div "Play video Fits Most Brands Best Seller No items found. This tap design is incl…" at bounding box center [780, 634] width 1560 height 573
copy div "Zip Econoboil On Wall Boiler 7.5 Litre White No items found. Zip Touch Free Tou…"
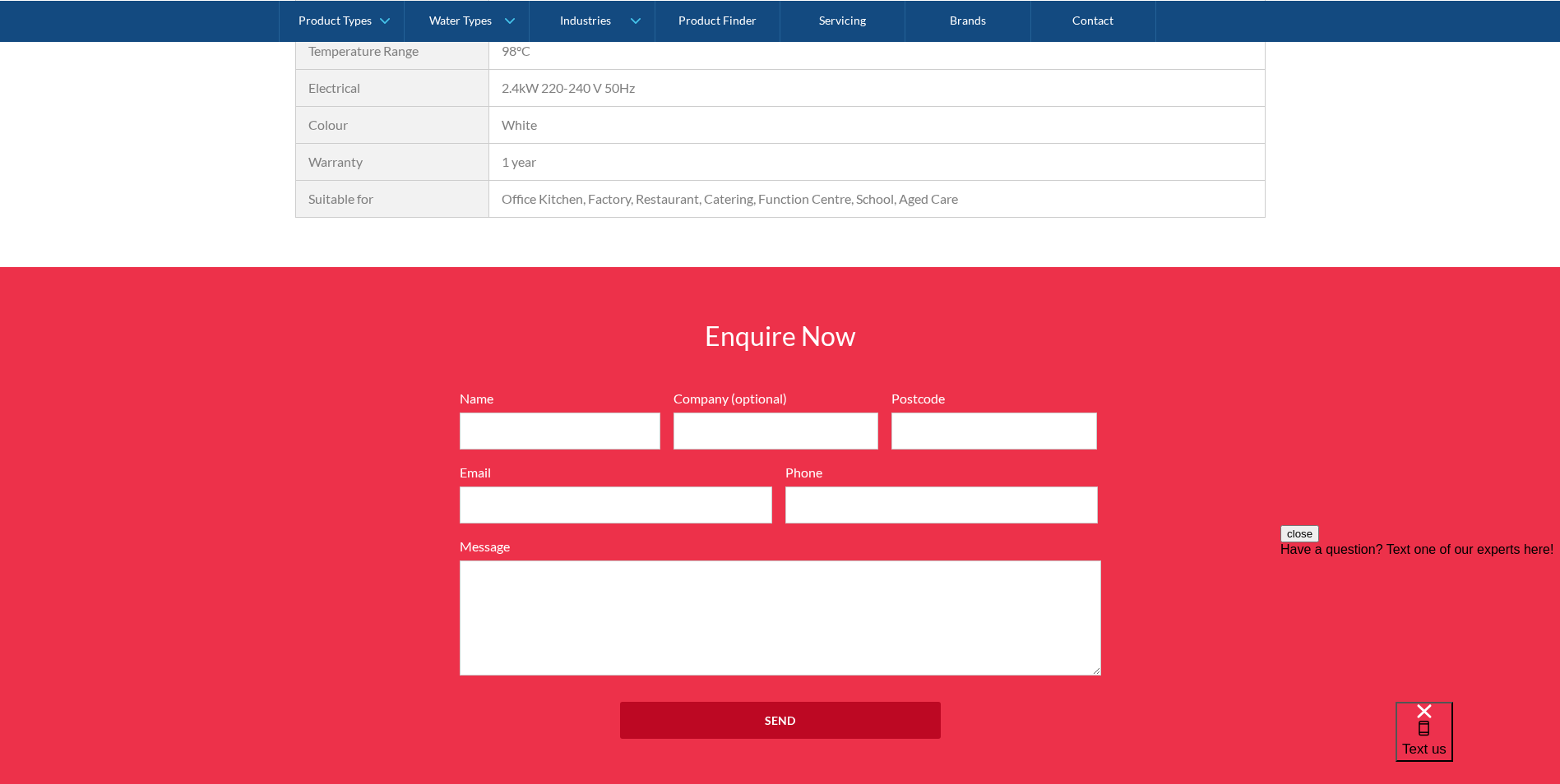
scroll to position [1479, 0]
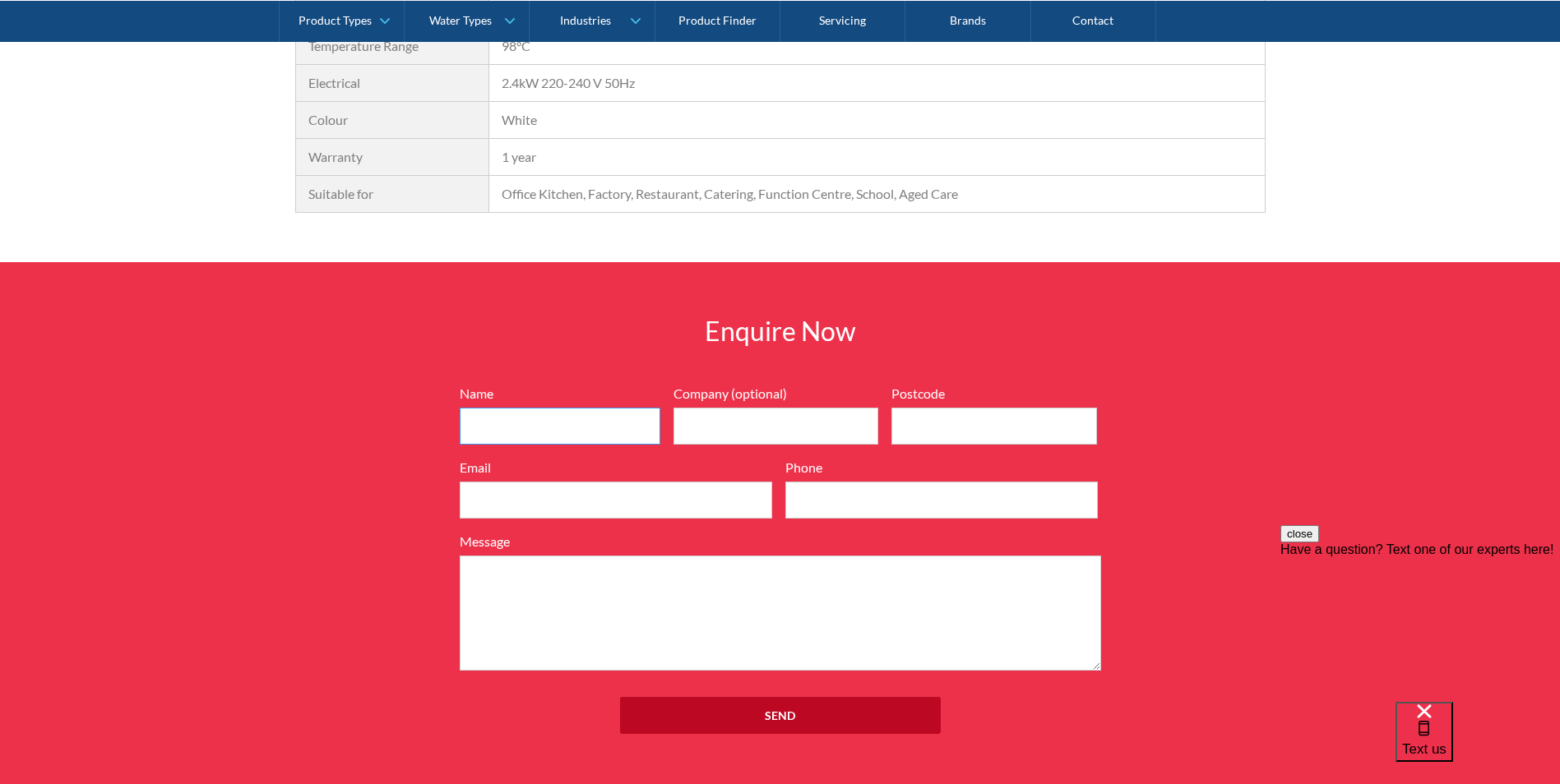
click at [547, 427] on input "Name" at bounding box center [560, 426] width 201 height 37
type input "Craig Meissner"
type input "4413"
type input "CraigM@hydrera.com"
type input "0452105223"
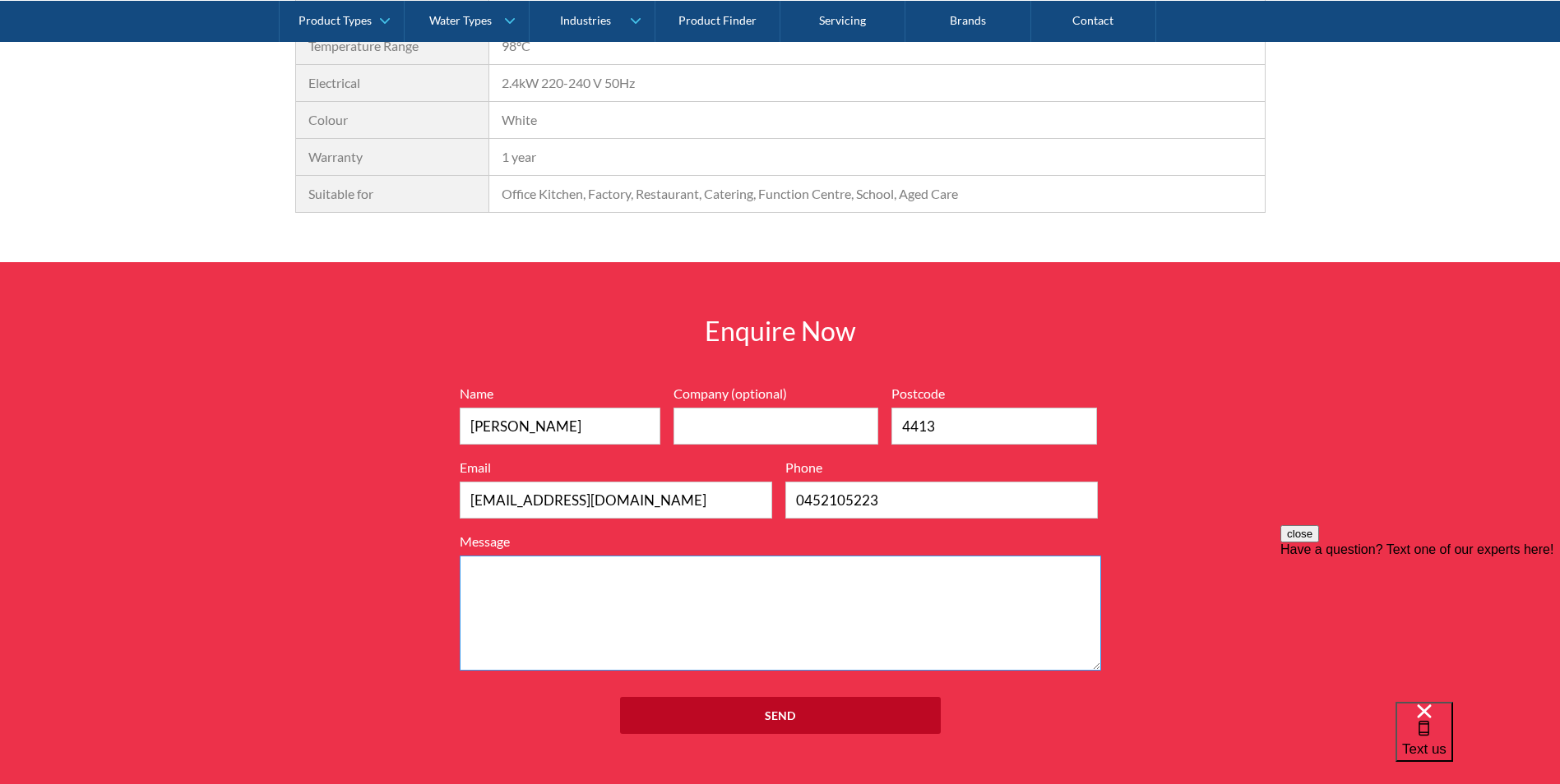
paste textarea "Zip Econoboil On Wall Boiler 7.5 Litre White Product Code:407042"
click at [617, 592] on textarea "Zip Econoboil On Wall Boiler 7.5 Litre White Product Code:407042" at bounding box center [780, 613] width 641 height 115
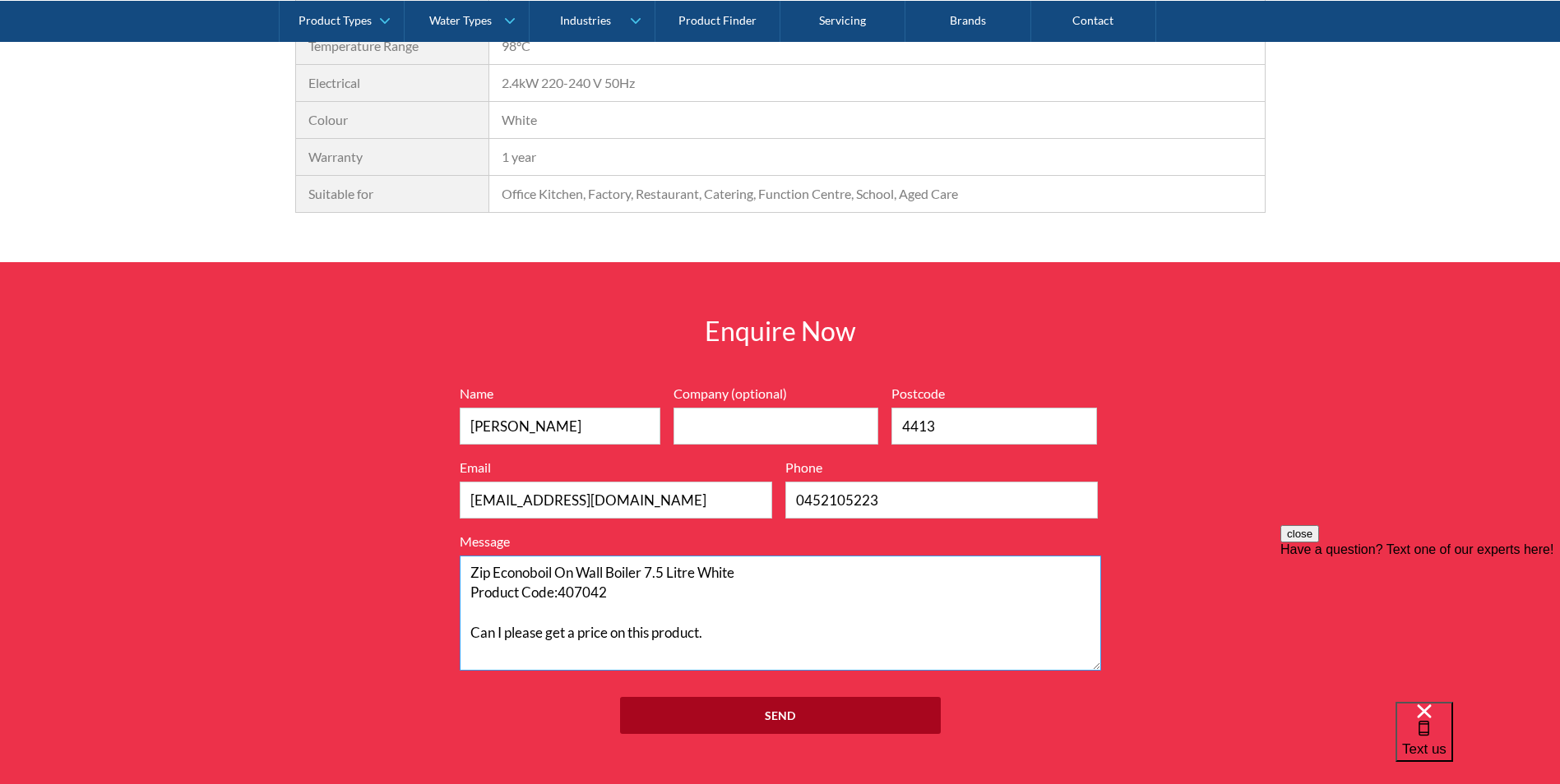
type textarea "Zip Econoboil On Wall Boiler 7.5 Litre White Product Code:407042 Can I please g…"
click at [793, 716] on input "Send" at bounding box center [780, 715] width 321 height 37
